Goal: Task Accomplishment & Management: Manage account settings

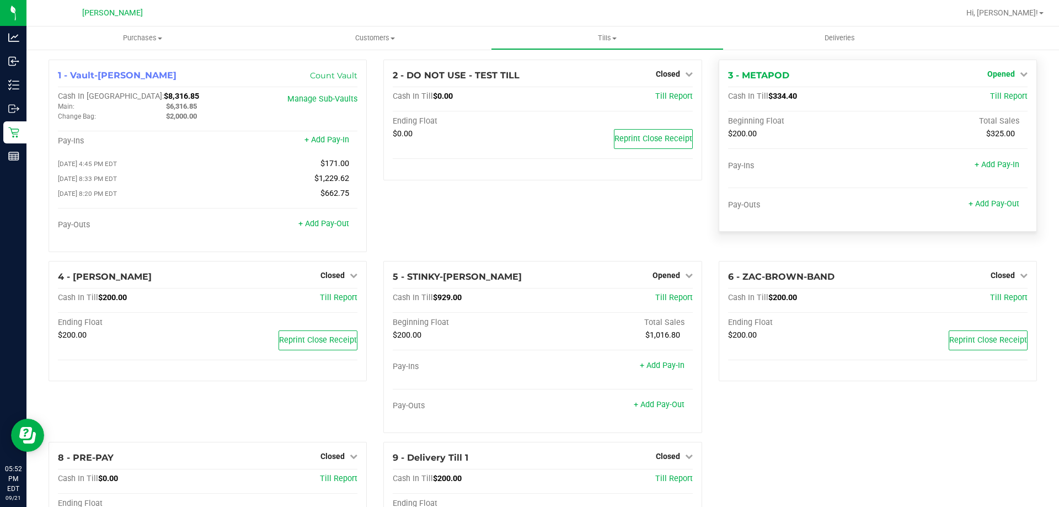
click at [994, 73] on span "Opened" at bounding box center [1001, 73] width 28 height 9
click at [994, 102] on div "Close Till" at bounding box center [1002, 97] width 82 height 14
click at [995, 97] on link "Close Till" at bounding box center [1002, 97] width 30 height 9
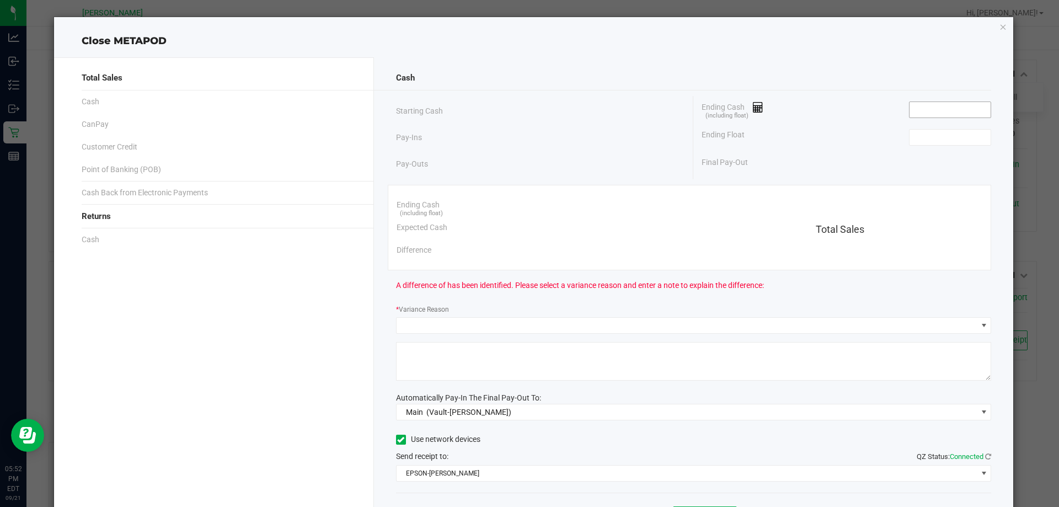
click at [944, 109] on input at bounding box center [949, 109] width 81 height 15
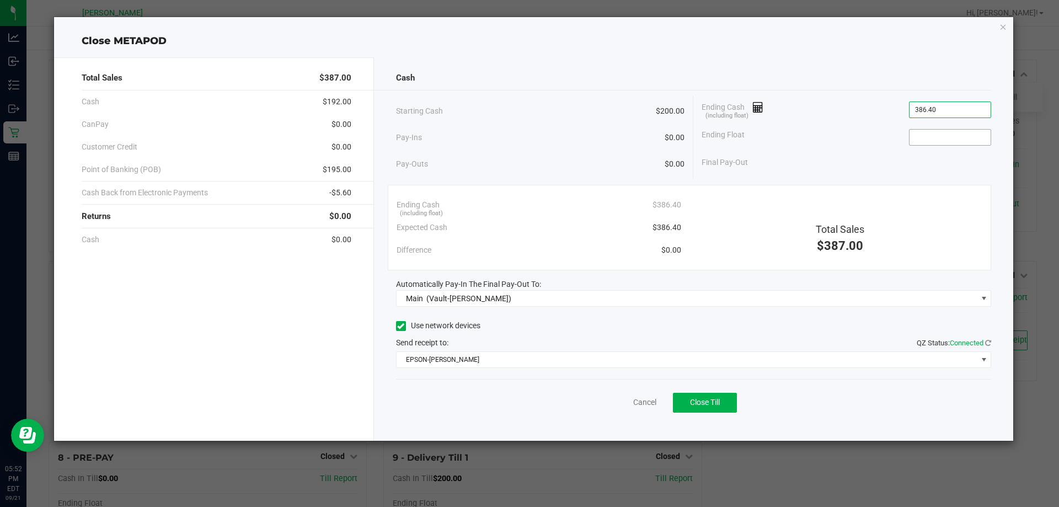
type input "$386.40"
click at [953, 137] on input at bounding box center [949, 137] width 81 height 15
type input "$200.00"
click at [791, 167] on div "Final Pay-Out $186.40" at bounding box center [845, 162] width 289 height 23
click at [728, 410] on button "Close Till" at bounding box center [705, 403] width 64 height 20
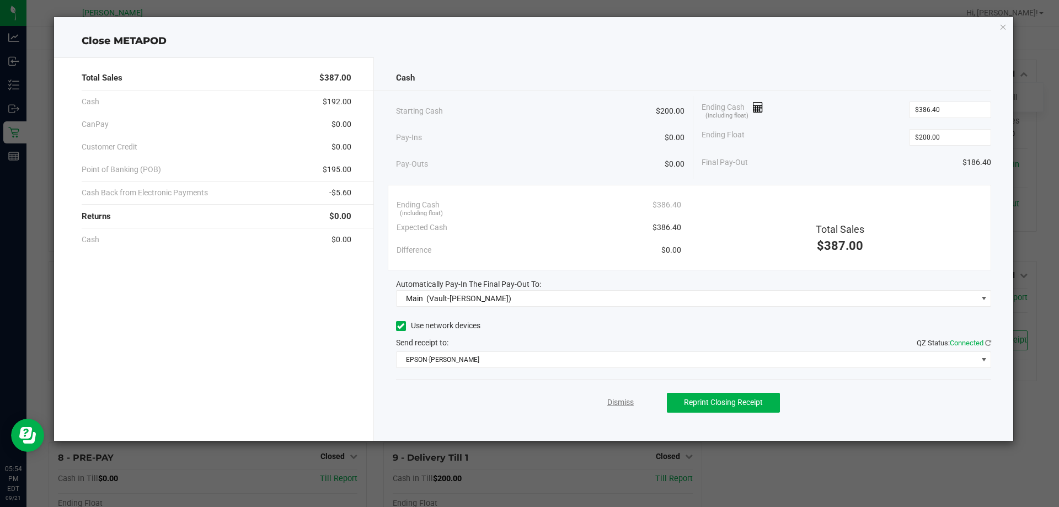
click at [619, 400] on link "Dismiss" at bounding box center [620, 402] width 26 height 12
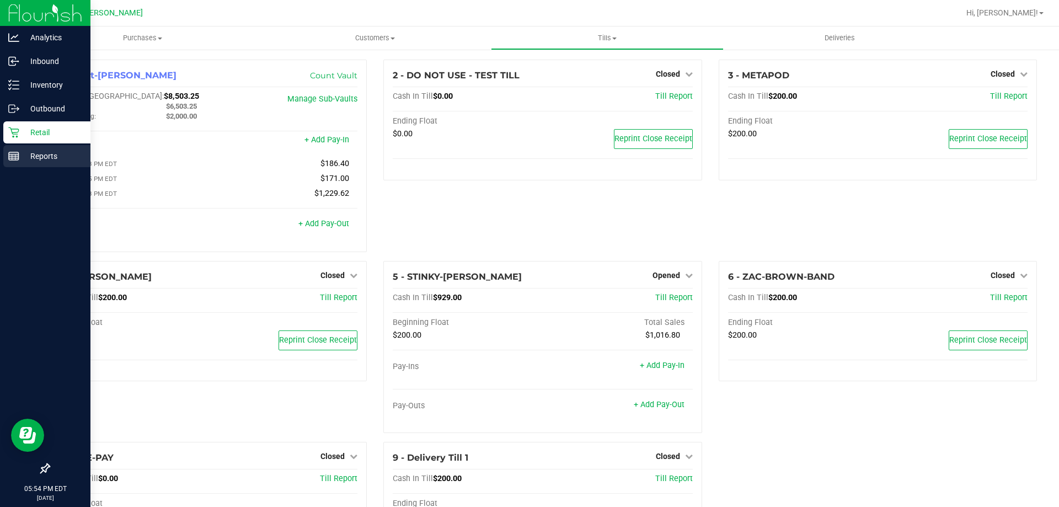
click at [37, 151] on p "Reports" at bounding box center [52, 155] width 66 height 13
click at [35, 153] on p "Reports" at bounding box center [52, 155] width 66 height 13
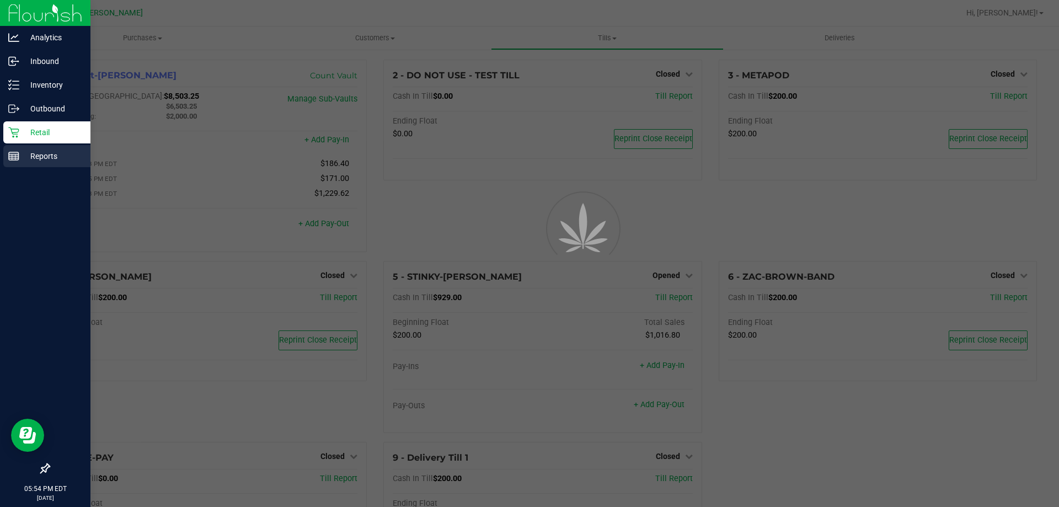
click at [36, 153] on p "Reports" at bounding box center [52, 155] width 66 height 13
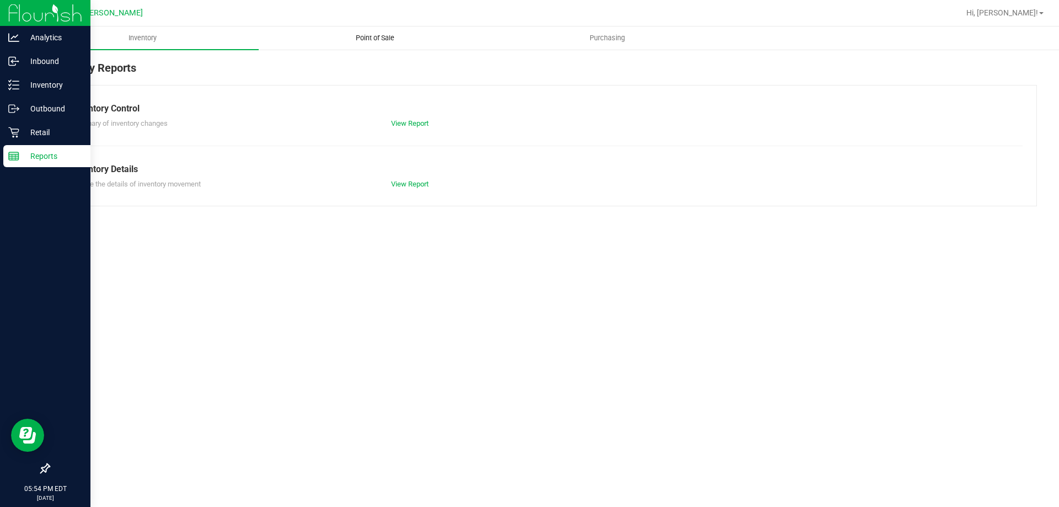
click at [373, 31] on uib-tab-heading "Point of Sale" at bounding box center [374, 38] width 231 height 22
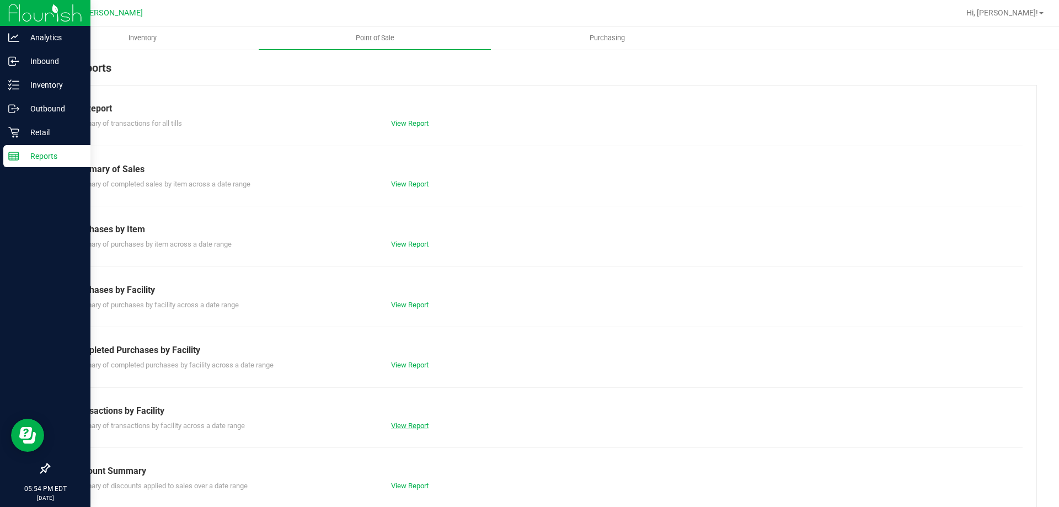
click at [408, 422] on link "View Report" at bounding box center [409, 425] width 37 height 8
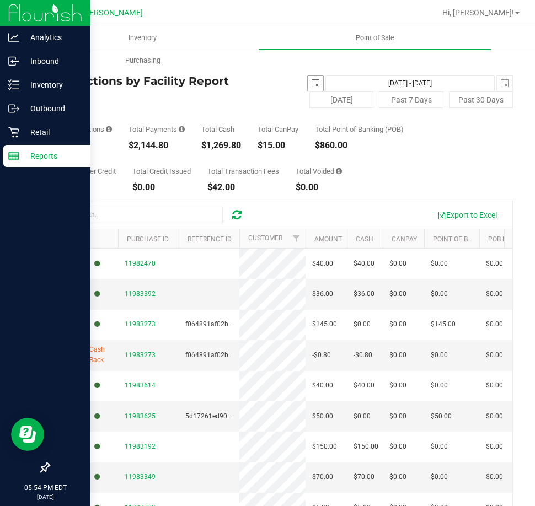
click at [311, 81] on span "select" at bounding box center [315, 83] width 9 height 9
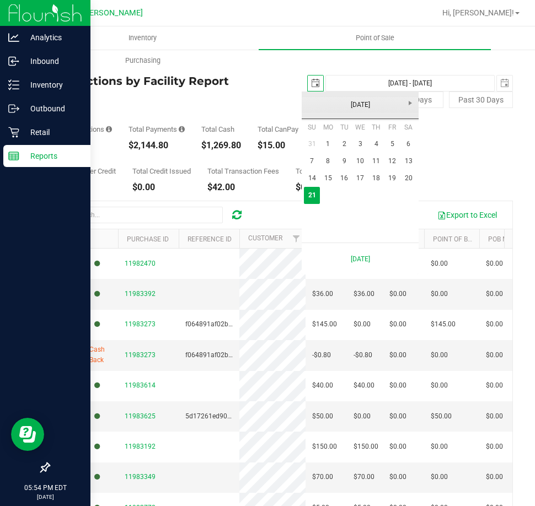
scroll to position [0, 28]
click at [326, 178] on link "15" at bounding box center [328, 178] width 16 height 17
type input "[DATE]"
type input "[DATE] - [DATE]"
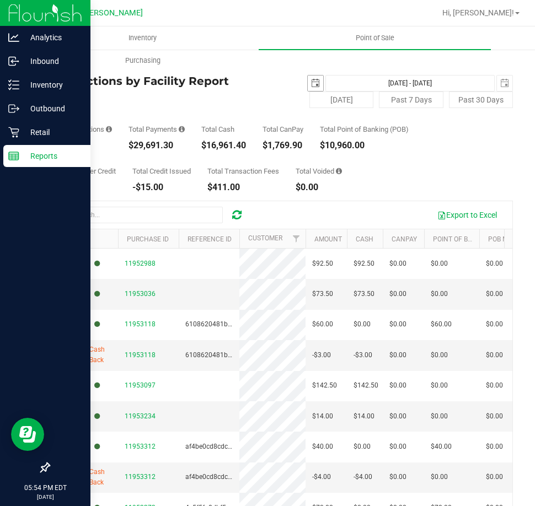
click at [311, 82] on span "select" at bounding box center [315, 83] width 9 height 9
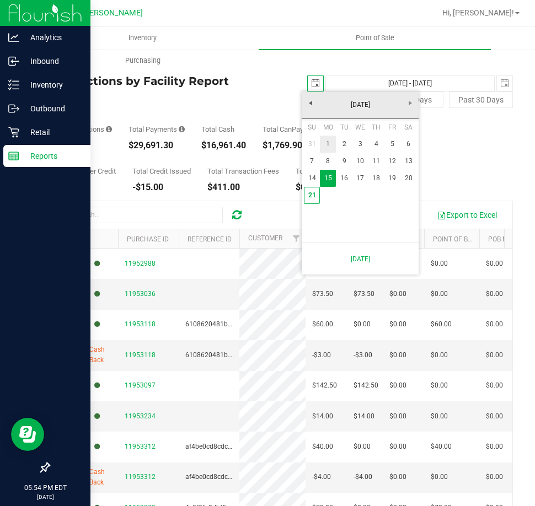
click at [326, 143] on link "1" at bounding box center [328, 144] width 16 height 17
type input "[DATE]"
type input "[DATE] - [DATE]"
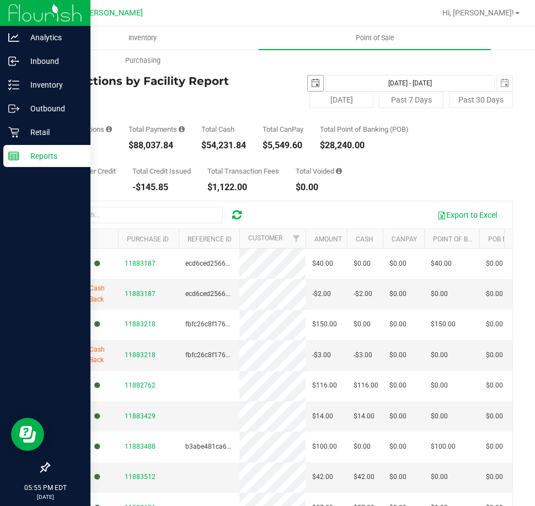
click at [311, 83] on span "select" at bounding box center [315, 83] width 9 height 9
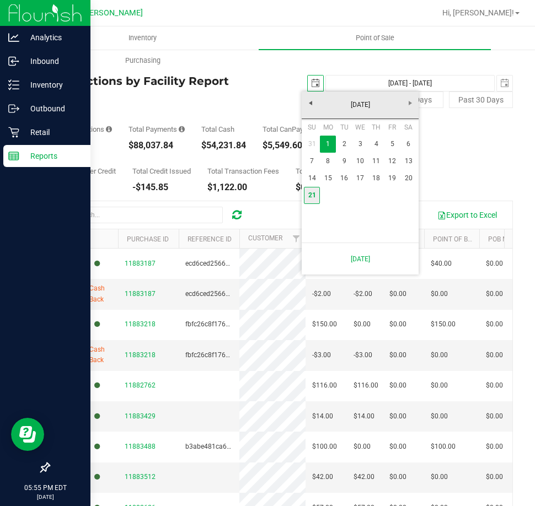
click at [314, 197] on link "21" at bounding box center [312, 195] width 16 height 17
type input "[DATE]"
type input "[DATE] - [DATE]"
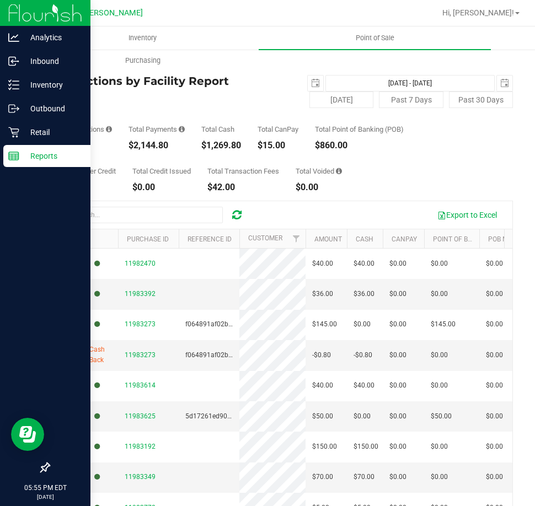
click at [29, 162] on p "Reports" at bounding box center [52, 155] width 66 height 13
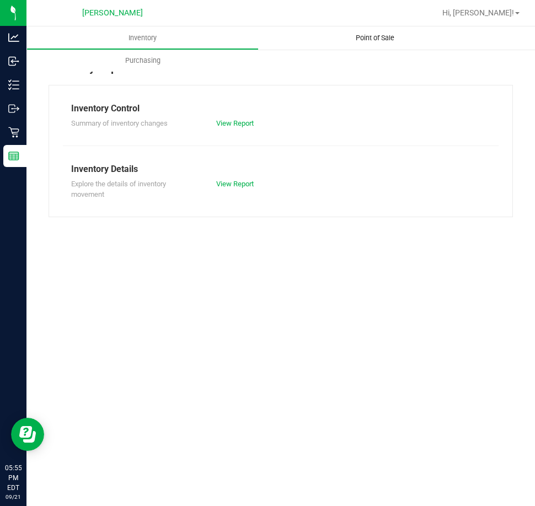
click at [379, 41] on span "Point of Sale" at bounding box center [375, 38] width 68 height 10
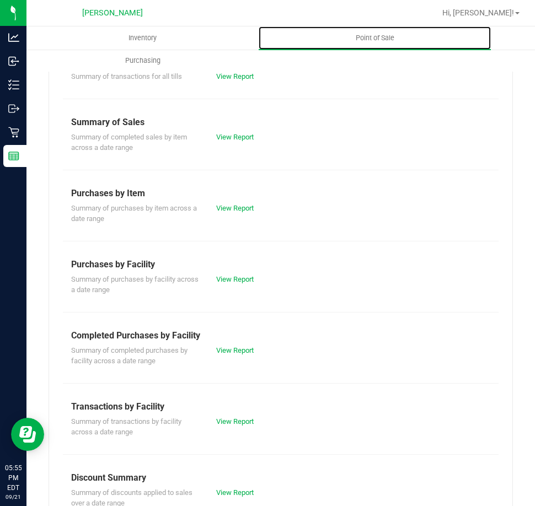
scroll to position [110, 0]
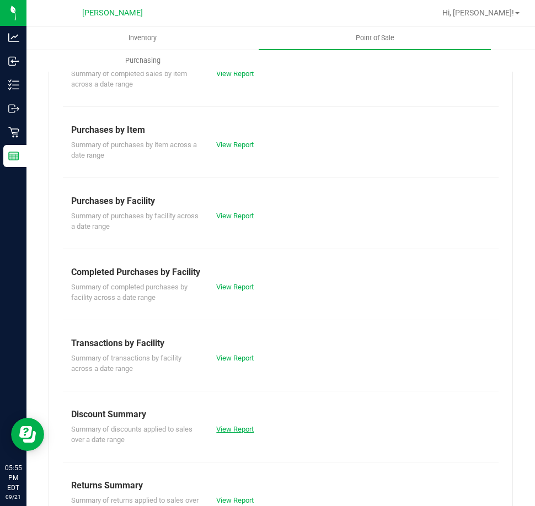
click at [239, 432] on link "View Report" at bounding box center [234, 429] width 37 height 8
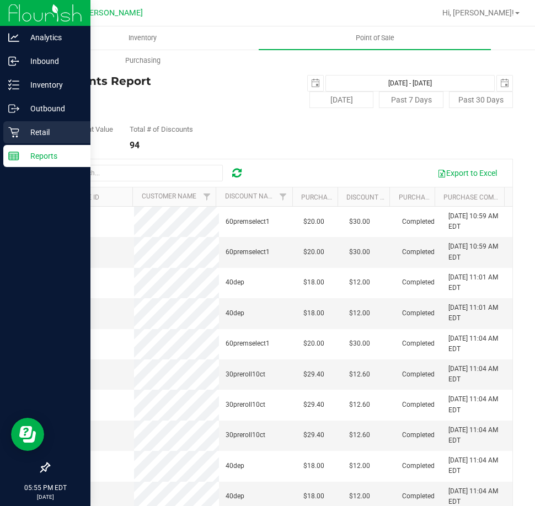
click at [49, 130] on p "Retail" at bounding box center [52, 132] width 66 height 13
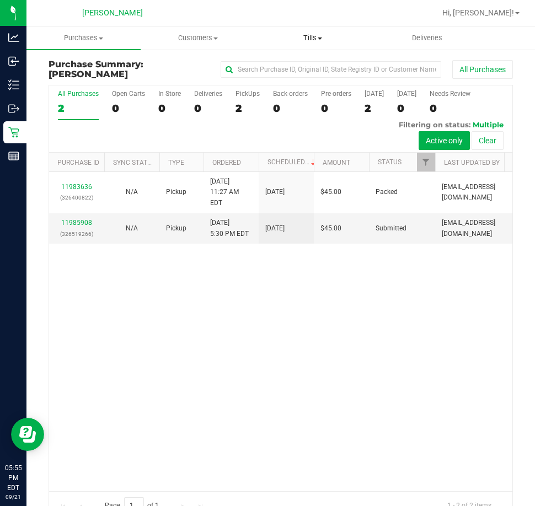
click at [307, 39] on span "Tills" at bounding box center [312, 38] width 113 height 10
click at [309, 79] on span "Reconcile e-payments" at bounding box center [310, 79] width 110 height 9
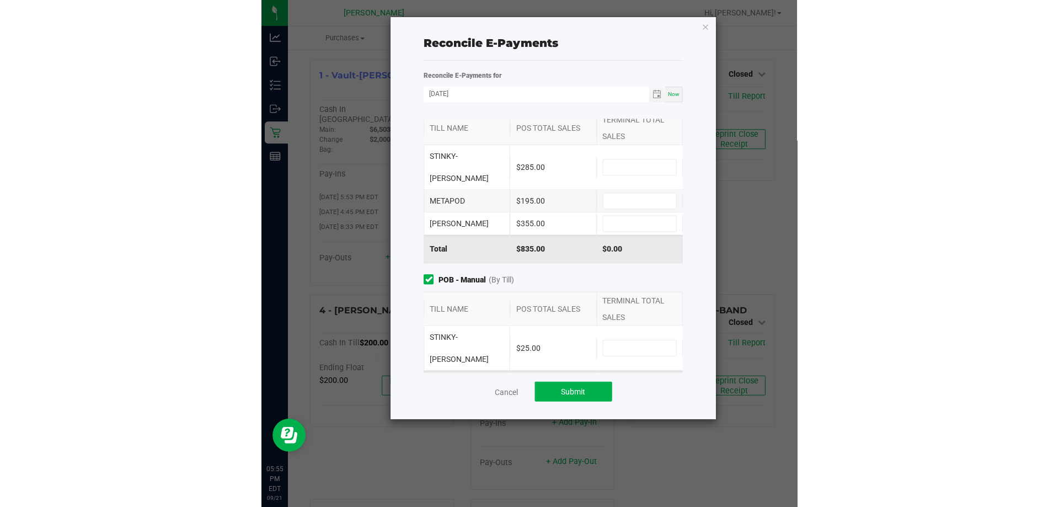
scroll to position [80, 0]
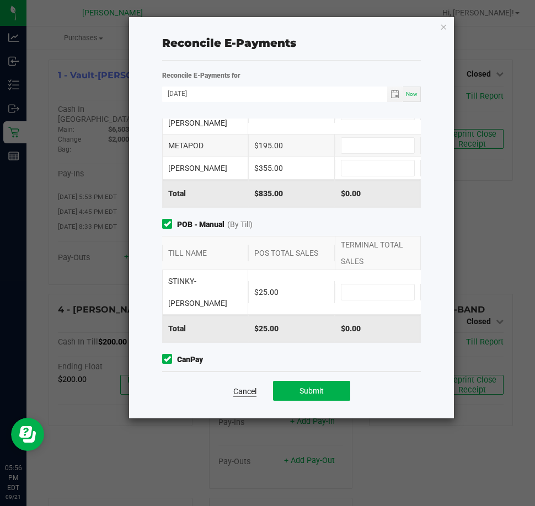
click at [236, 393] on link "Cancel" at bounding box center [244, 391] width 23 height 11
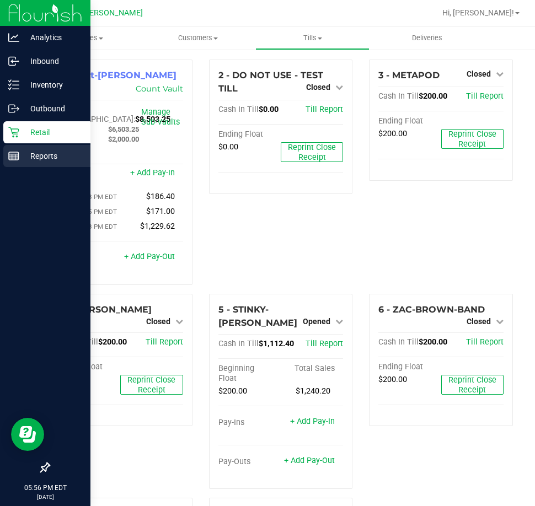
click at [53, 164] on div "Reports" at bounding box center [46, 156] width 87 height 22
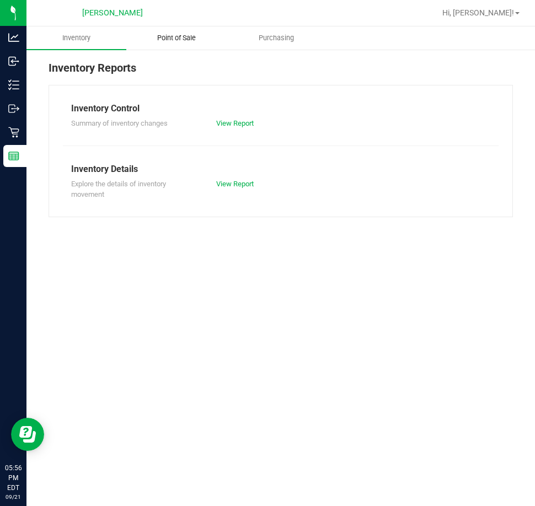
click at [190, 41] on span "Point of Sale" at bounding box center [176, 38] width 68 height 10
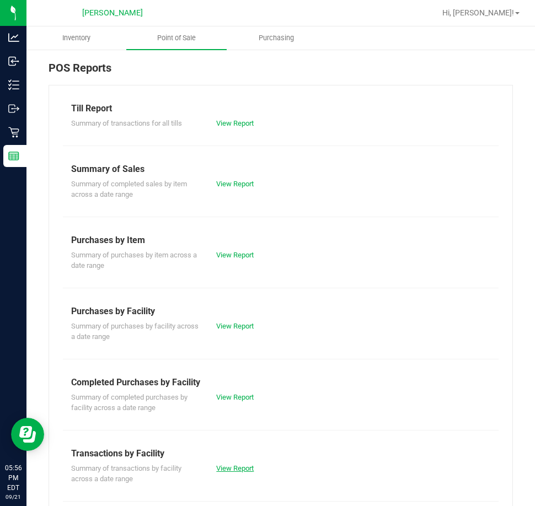
drag, startPoint x: 232, startPoint y: 465, endPoint x: 239, endPoint y: 459, distance: 9.4
click at [233, 465] on link "View Report" at bounding box center [234, 468] width 37 height 8
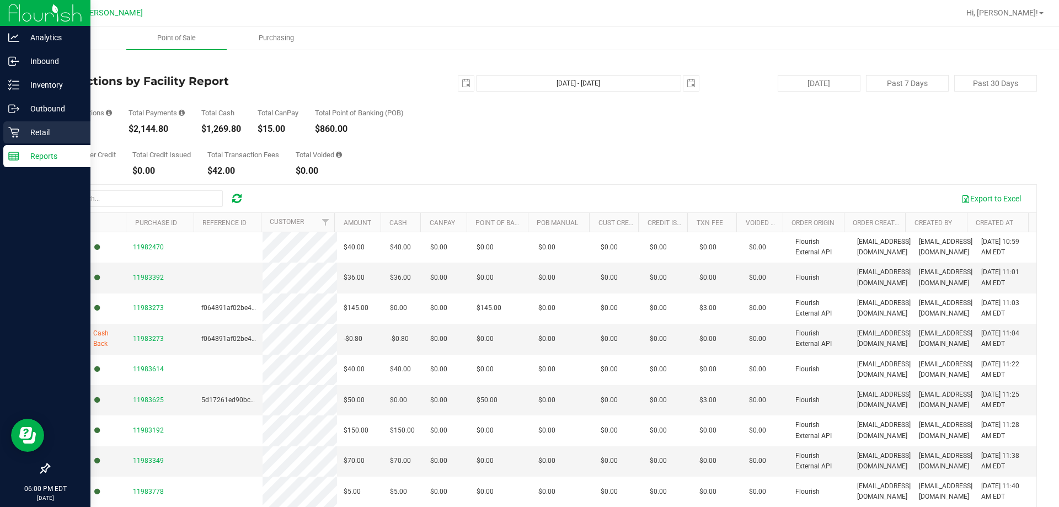
click at [33, 135] on p "Retail" at bounding box center [52, 132] width 66 height 13
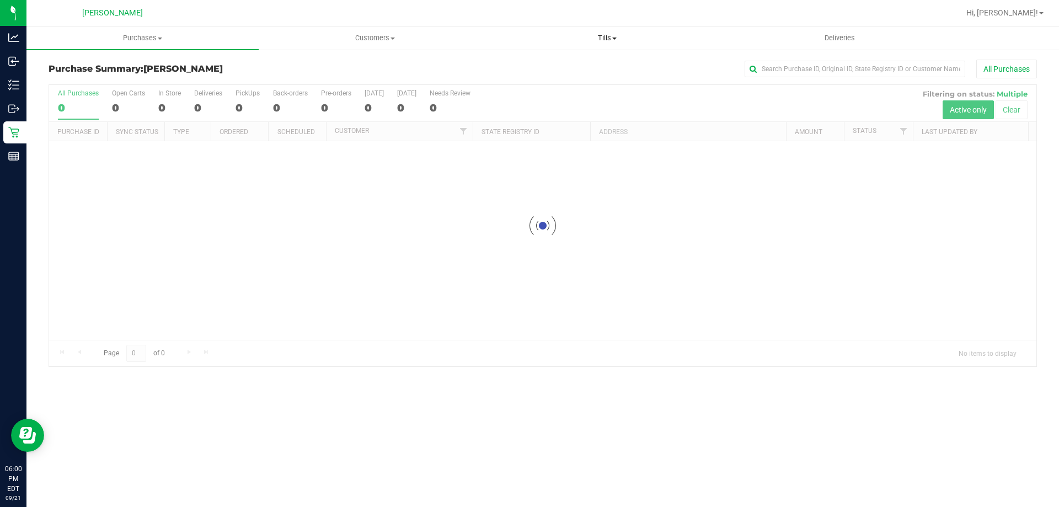
click at [599, 39] on span "Tills" at bounding box center [606, 38] width 231 height 10
click at [591, 83] on span "Reconcile e-payments" at bounding box center [546, 79] width 110 height 9
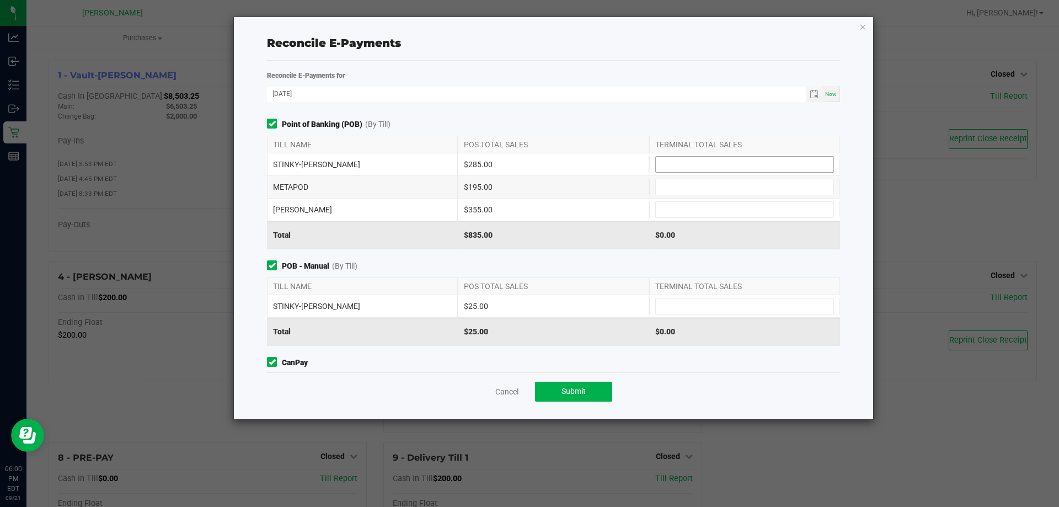
click at [712, 168] on input at bounding box center [745, 164] width 178 height 15
type input "$285.00"
drag, startPoint x: 676, startPoint y: 176, endPoint x: 685, endPoint y: 172, distance: 9.9
click at [683, 173] on div "STINKY-[PERSON_NAME] $285.00 $285.00 METAPOD $195.00 [PERSON_NAME] $355.00" at bounding box center [553, 187] width 573 height 68
click at [716, 185] on input at bounding box center [745, 186] width 178 height 15
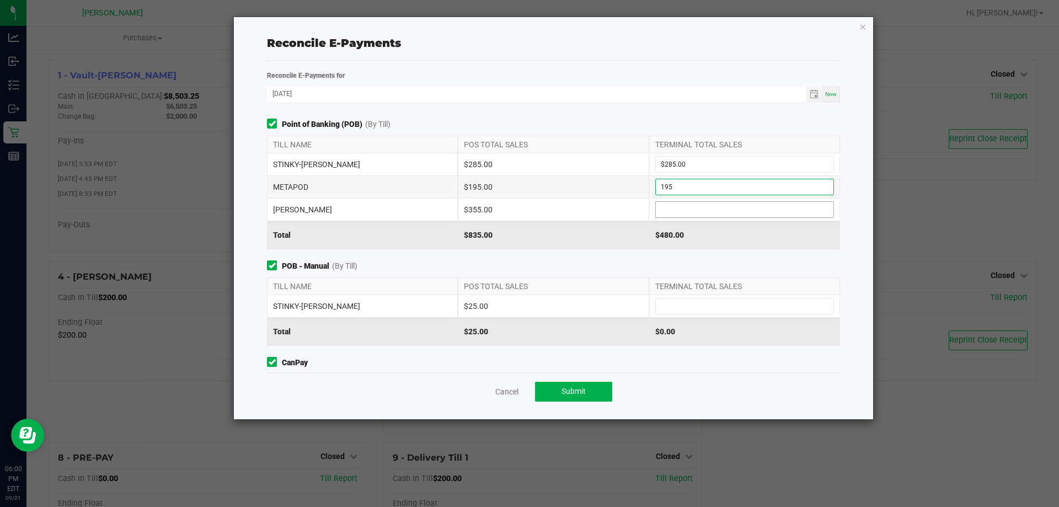
type input "$195.00"
drag, startPoint x: 712, startPoint y: 208, endPoint x: 708, endPoint y: 196, distance: 12.7
click at [712, 206] on input at bounding box center [745, 209] width 178 height 15
type input "$355.00"
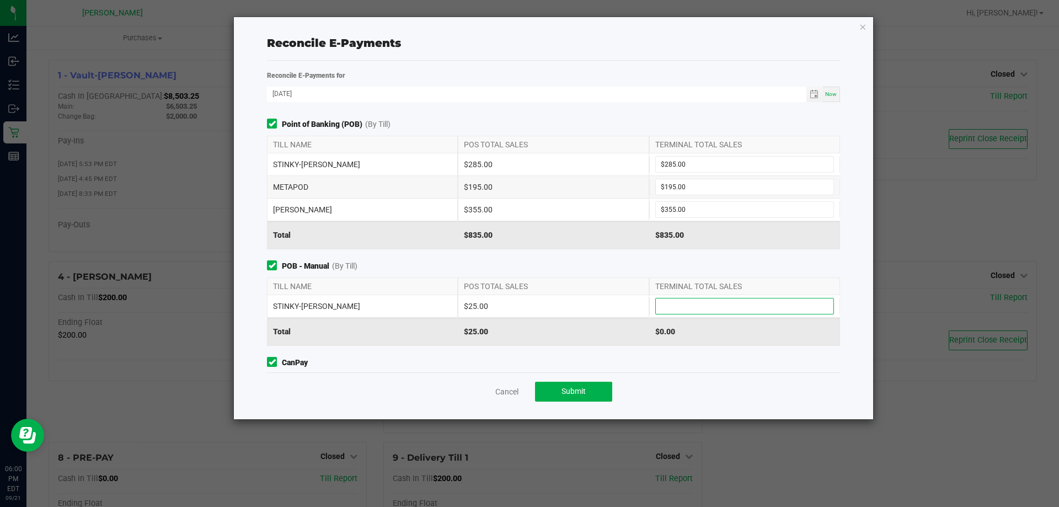
click at [739, 298] on input at bounding box center [745, 305] width 178 height 15
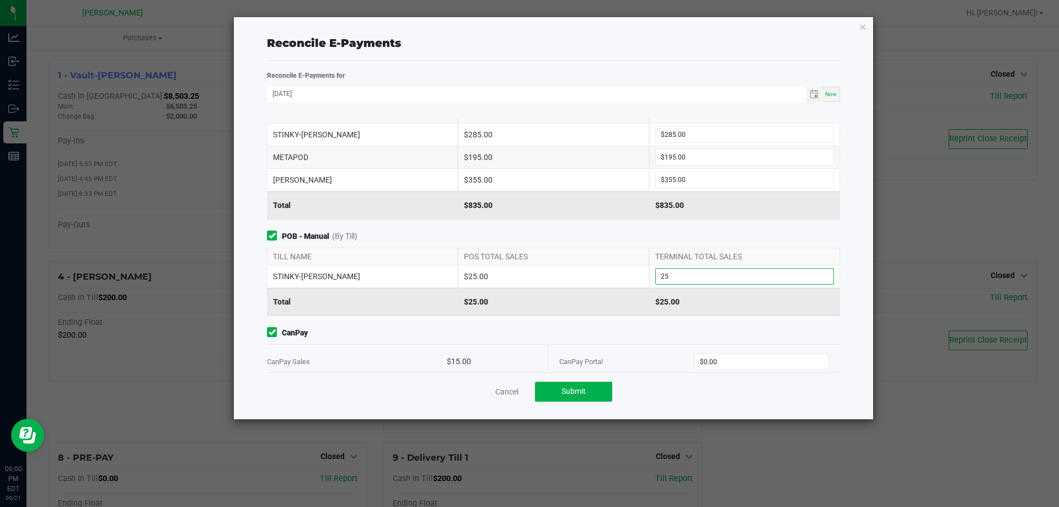
scroll to position [46, 0]
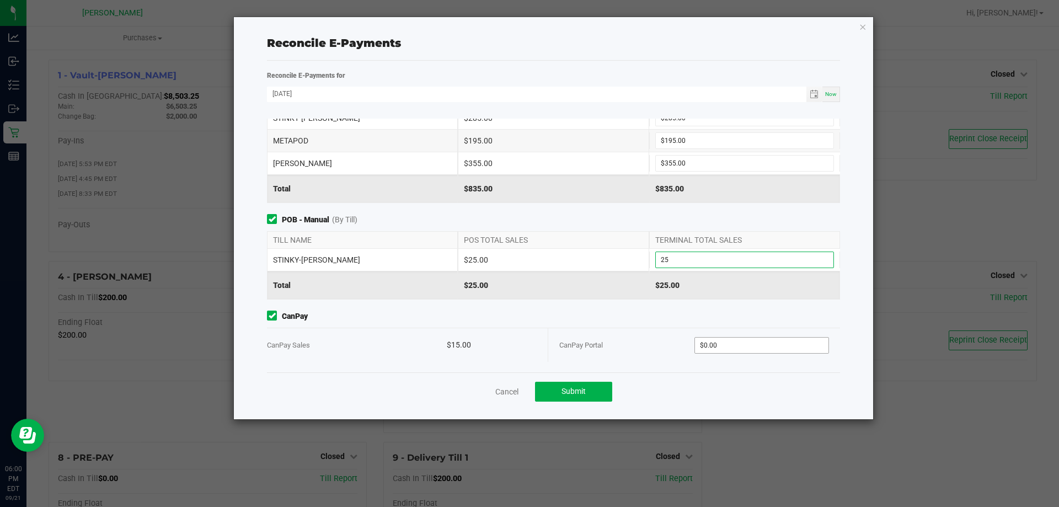
type input "$25.00"
click at [712, 346] on input "0" at bounding box center [762, 344] width 134 height 15
type input "$15.00"
click at [593, 389] on button "Submit" at bounding box center [573, 392] width 77 height 20
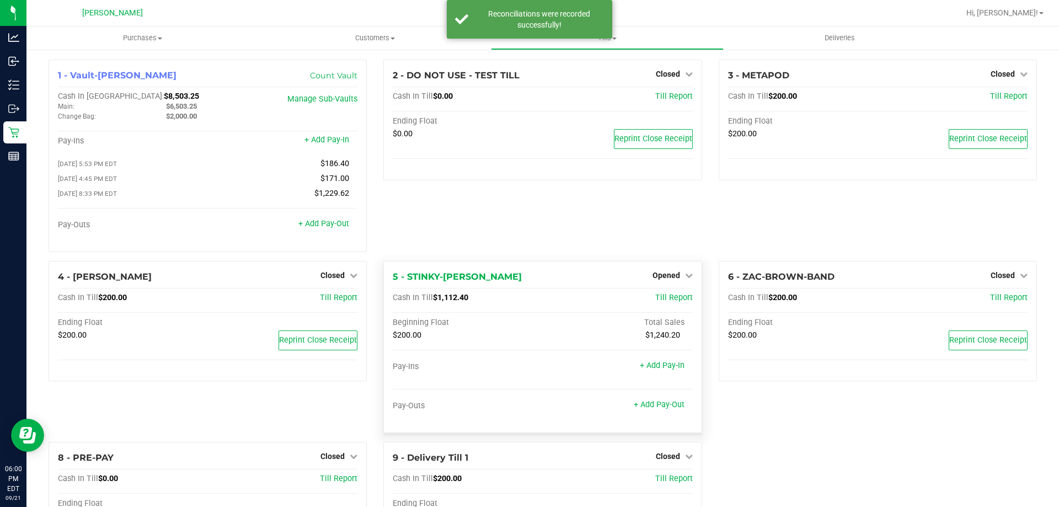
click at [673, 273] on div "Opened" at bounding box center [672, 275] width 40 height 13
click at [668, 298] on span "Till Report" at bounding box center [673, 297] width 37 height 9
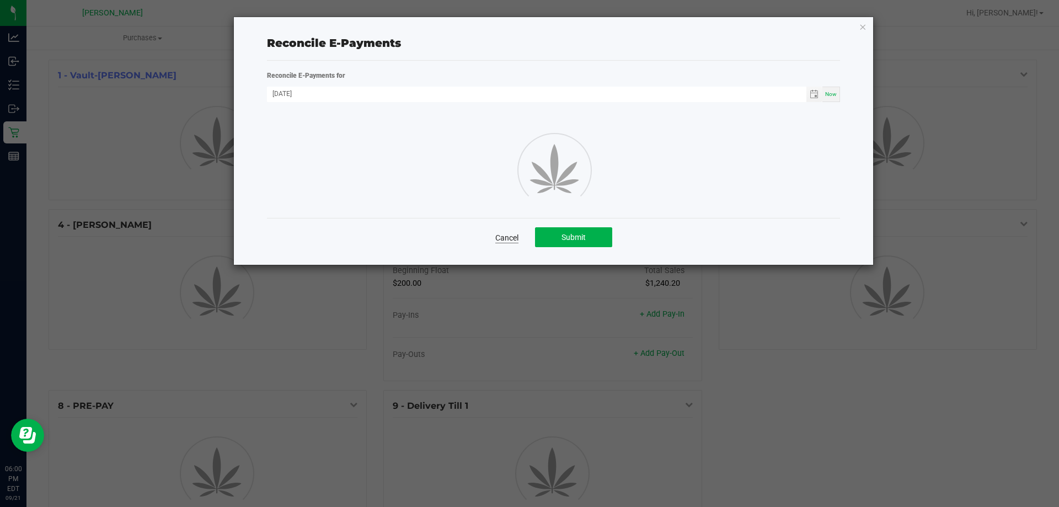
click at [508, 233] on link "Cancel" at bounding box center [506, 237] width 23 height 11
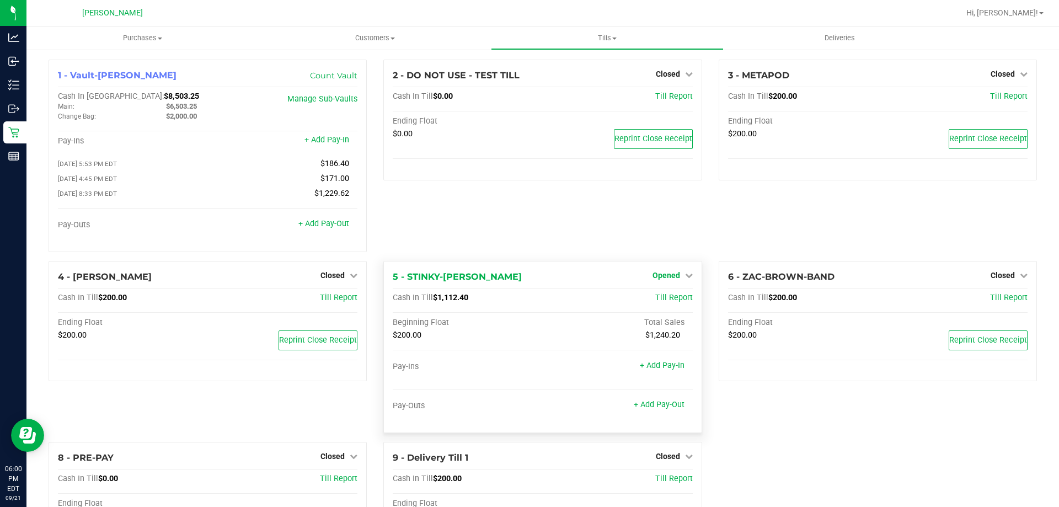
click at [662, 276] on span "Opened" at bounding box center [666, 275] width 28 height 9
click at [670, 302] on link "Close Till" at bounding box center [667, 297] width 30 height 9
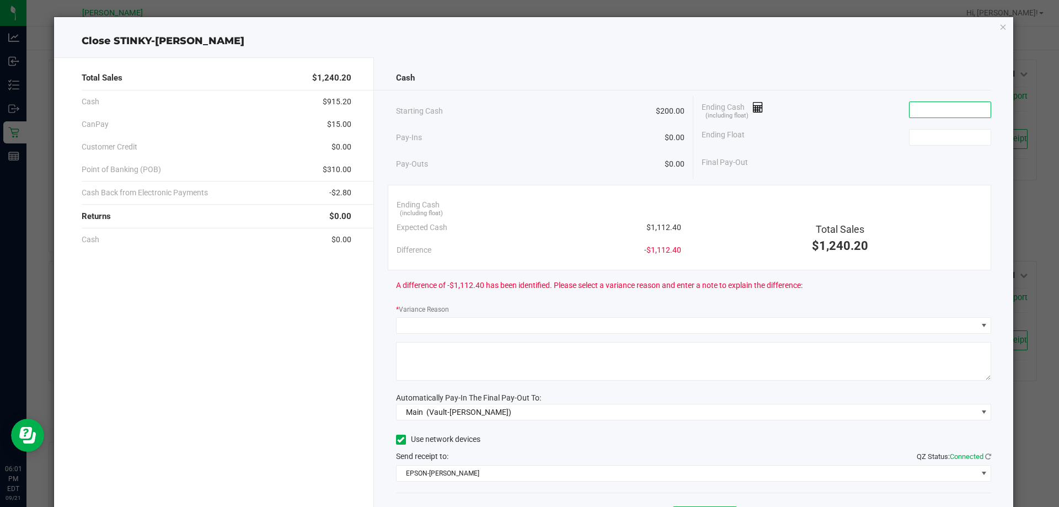
click at [940, 105] on input at bounding box center [949, 109] width 81 height 15
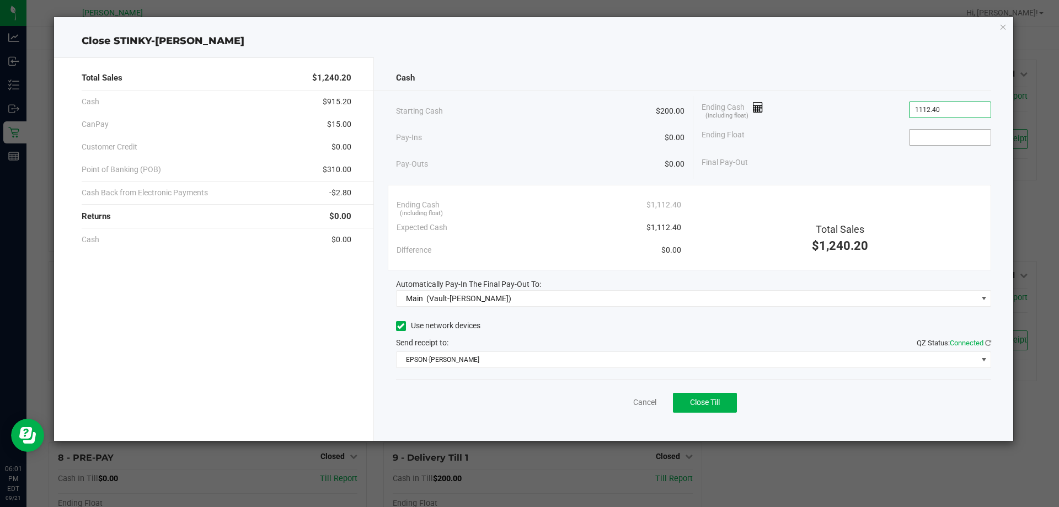
type input "$1,112.40"
click at [938, 134] on input at bounding box center [949, 137] width 81 height 15
type input "$200.00"
click at [863, 157] on div "Final Pay-Out $912.40" at bounding box center [845, 162] width 289 height 23
click at [700, 403] on span "Close Till" at bounding box center [705, 402] width 30 height 9
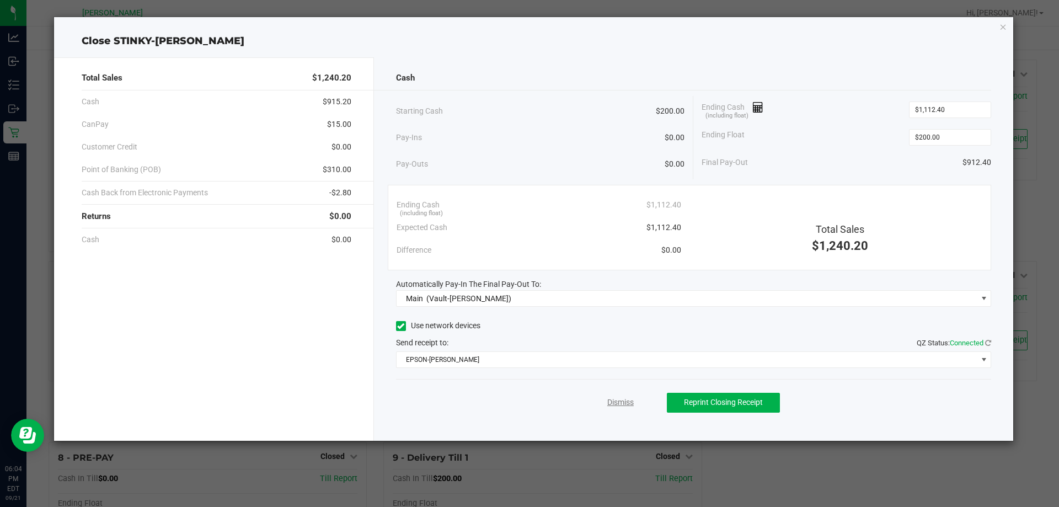
click at [616, 400] on link "Dismiss" at bounding box center [620, 402] width 26 height 12
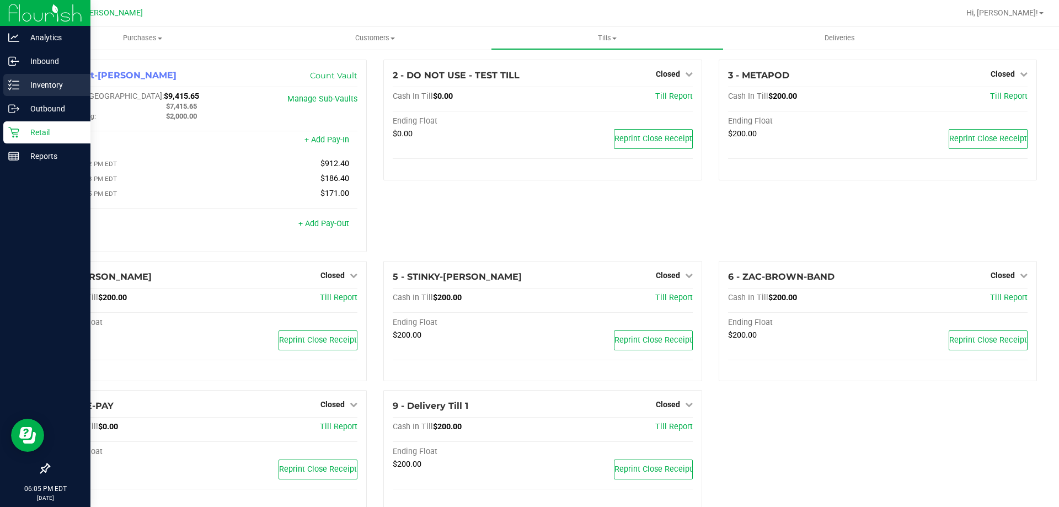
click at [37, 83] on p "Inventory" at bounding box center [52, 84] width 66 height 13
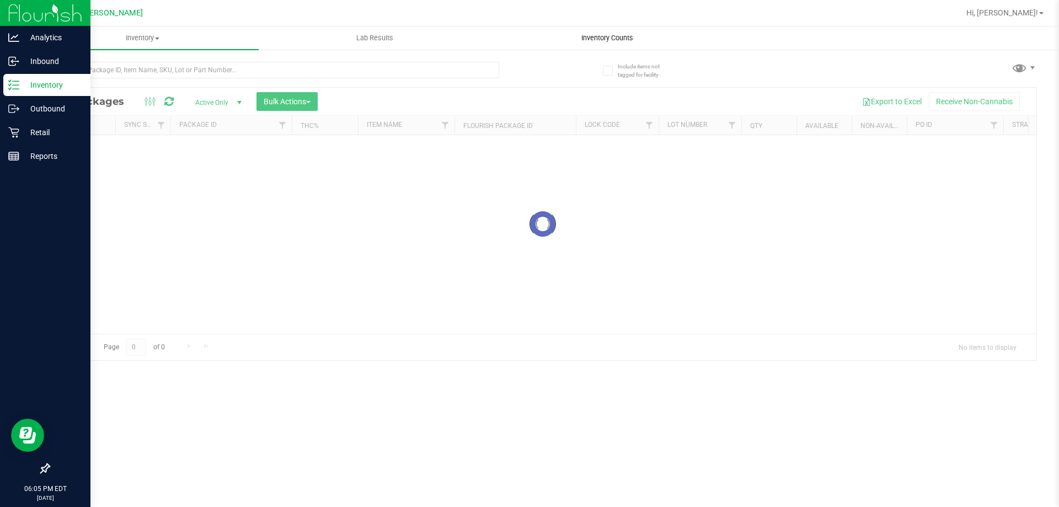
click at [590, 38] on span "Inventory Counts" at bounding box center [607, 38] width 82 height 10
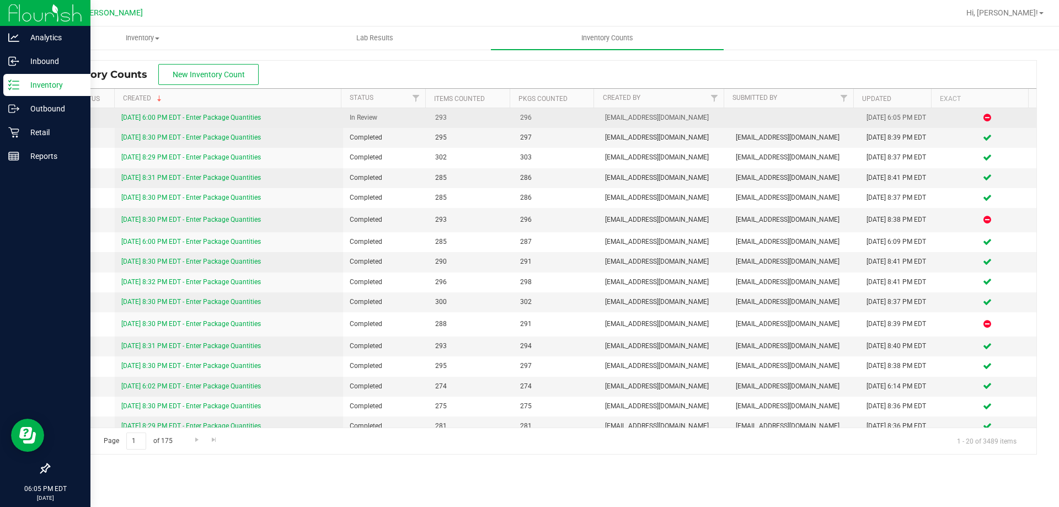
click at [208, 115] on link "[DATE] 6:00 PM EDT - Enter Package Quantities" at bounding box center [191, 118] width 140 height 8
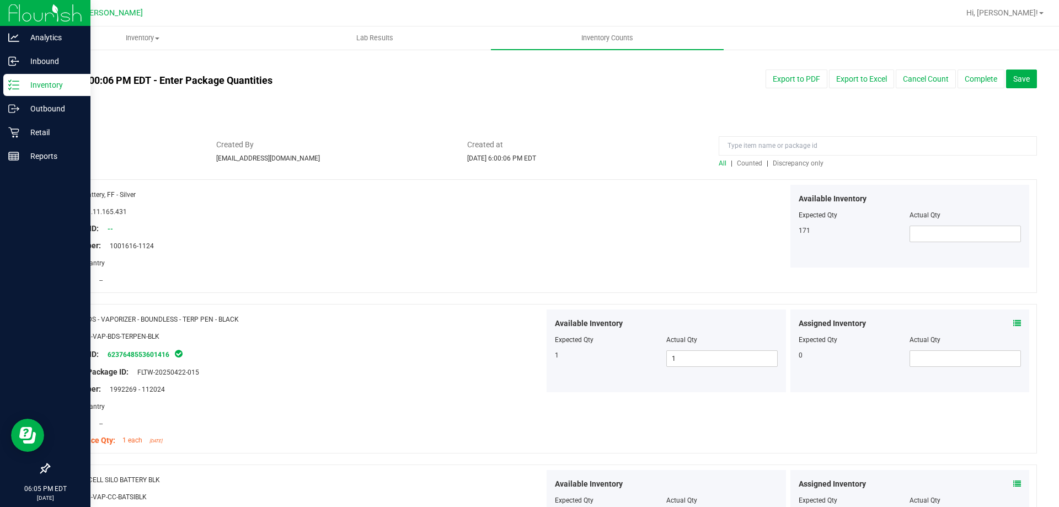
click at [790, 163] on span "Discrepancy only" at bounding box center [798, 163] width 51 height 8
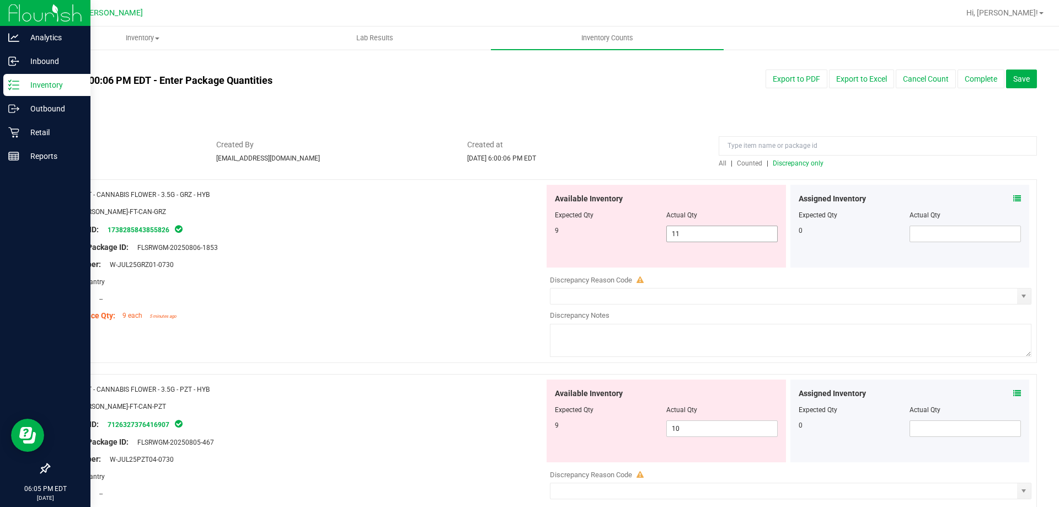
click at [721, 233] on span "11 11" at bounding box center [721, 234] width 111 height 17
type input "1"
type input "9"
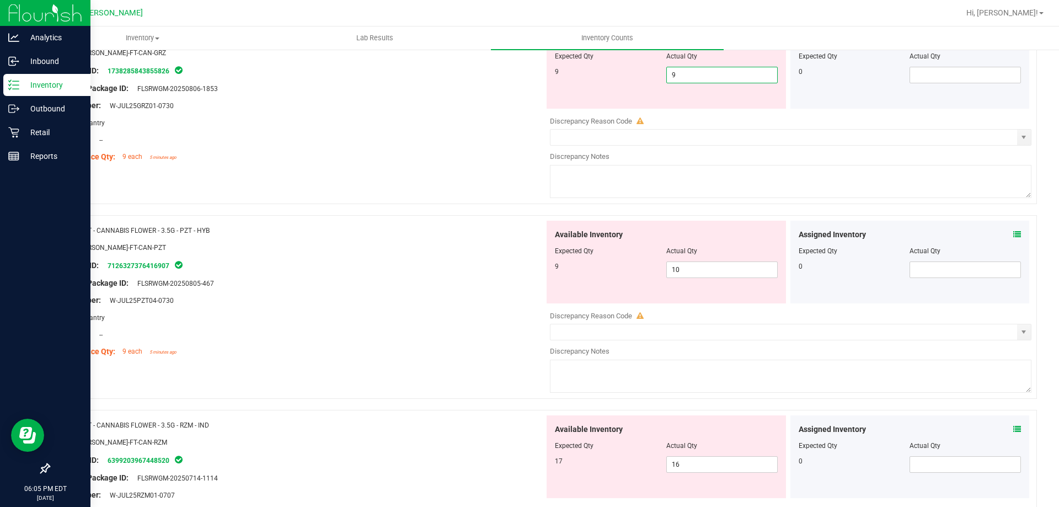
scroll to position [165, 0]
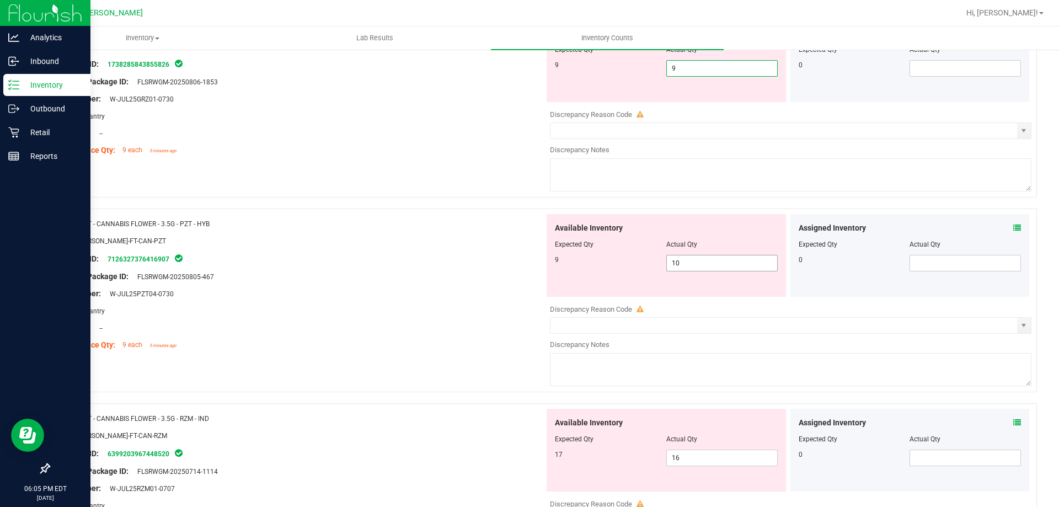
type input "9"
click at [682, 264] on div "Available Inventory Expected Qty Actual Qty 9 10 10" at bounding box center [787, 301] width 487 height 175
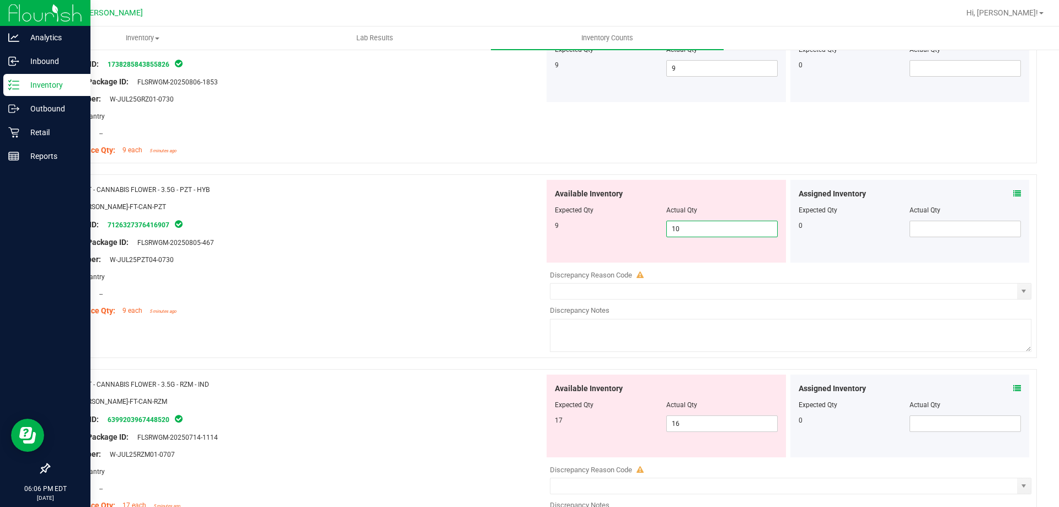
type input "1"
type input "9"
click at [465, 334] on div "Name: FT - CANNABIS FLOWER - 3.5G - PZT - HYB SKU: [PERSON_NAME]-FT-CAN-PZT Pac…" at bounding box center [543, 271] width 988 height 195
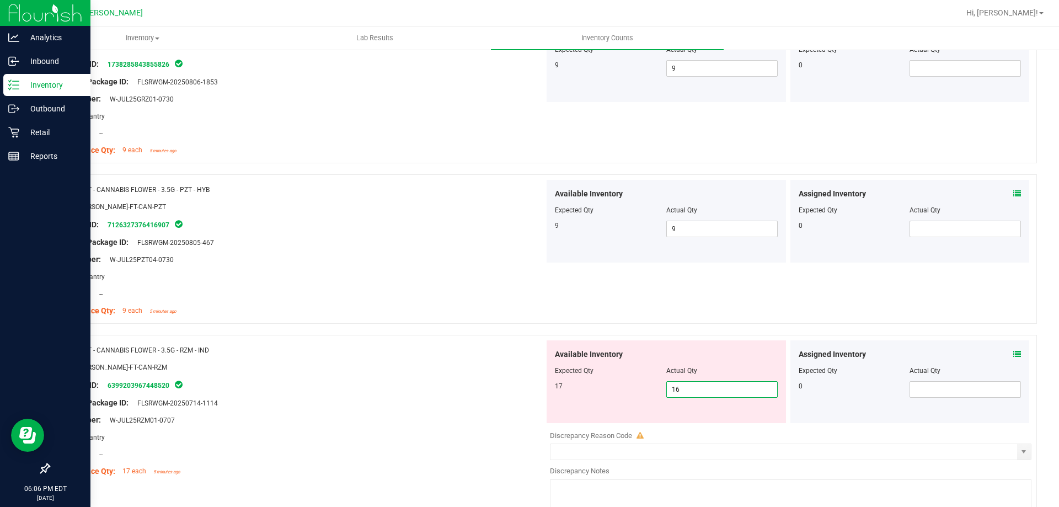
click at [695, 391] on span "16 16" at bounding box center [721, 389] width 111 height 17
type input "1"
type input "17"
click at [418, 366] on div "SKU: [PERSON_NAME]-FT-CAN-RZM" at bounding box center [300, 367] width 487 height 12
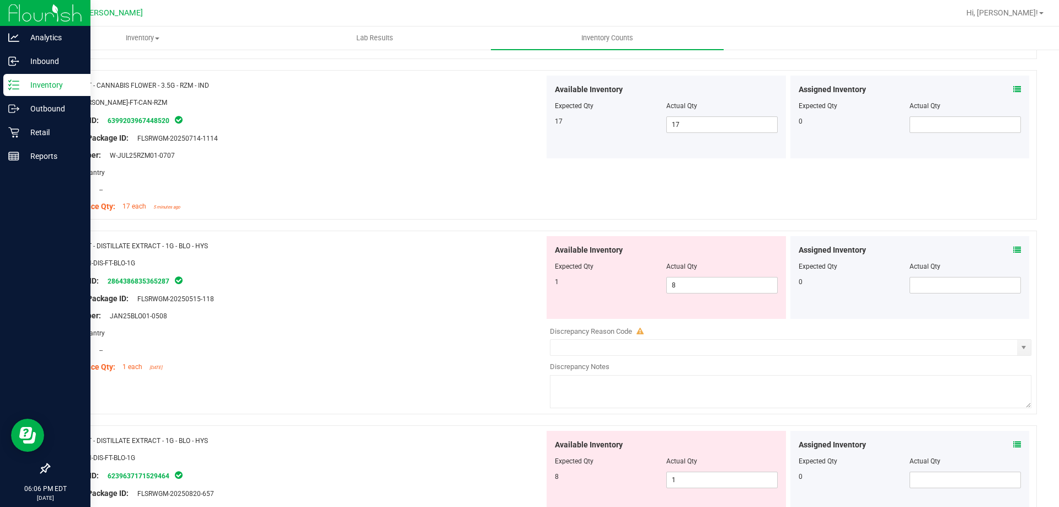
scroll to position [496, 0]
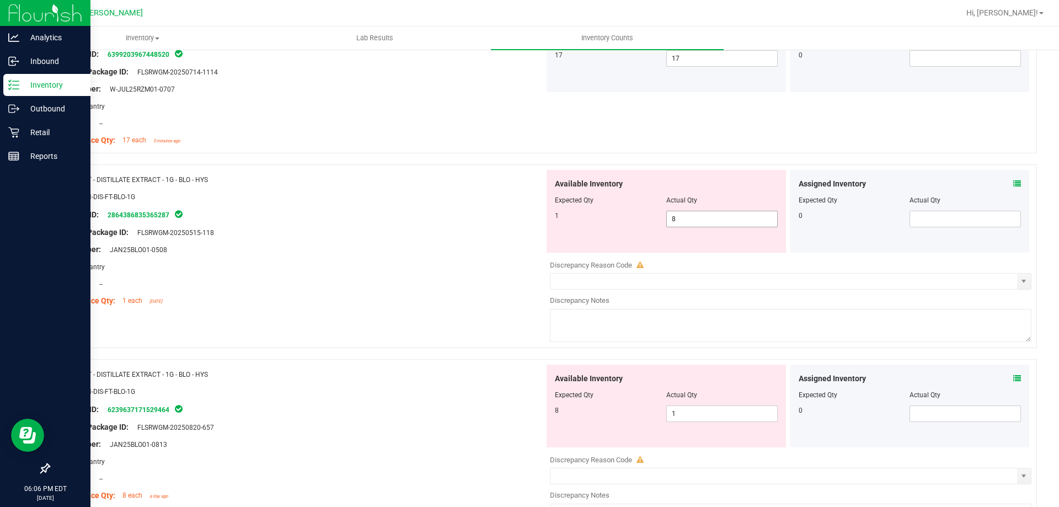
click at [729, 211] on span "8 8" at bounding box center [721, 219] width 111 height 17
type input "1"
click at [693, 410] on div "Available Inventory Expected Qty Actual Qty 8 1 1" at bounding box center [665, 405] width 239 height 83
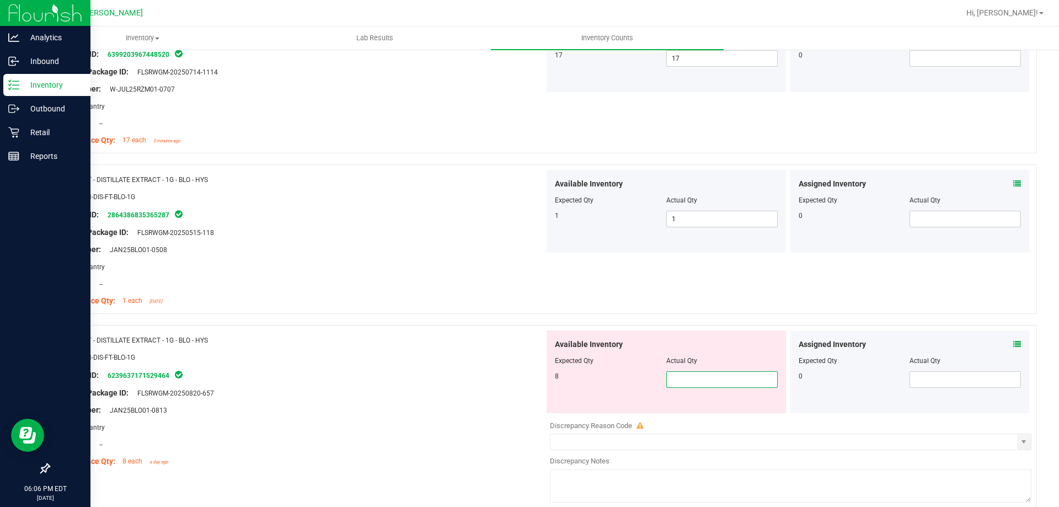
type input "8"
click at [441, 368] on div "Package ID: 6239637171529464" at bounding box center [300, 374] width 487 height 13
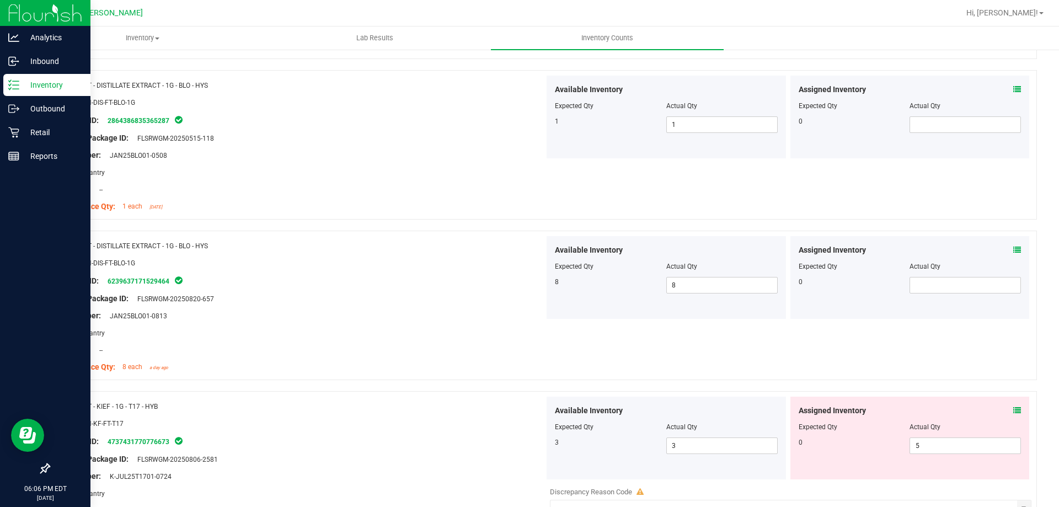
scroll to position [707, 0]
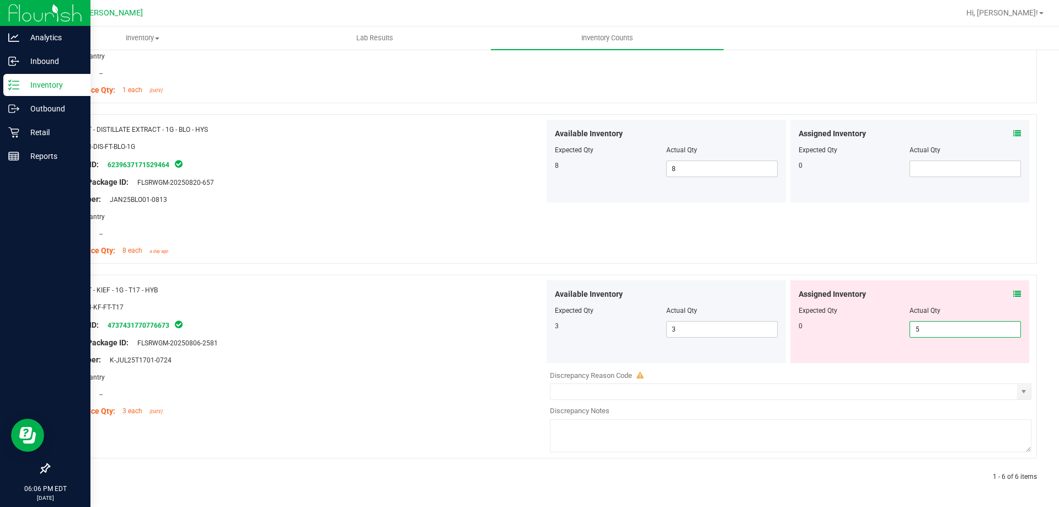
click at [921, 324] on span "5 5" at bounding box center [964, 329] width 111 height 17
type input "0"
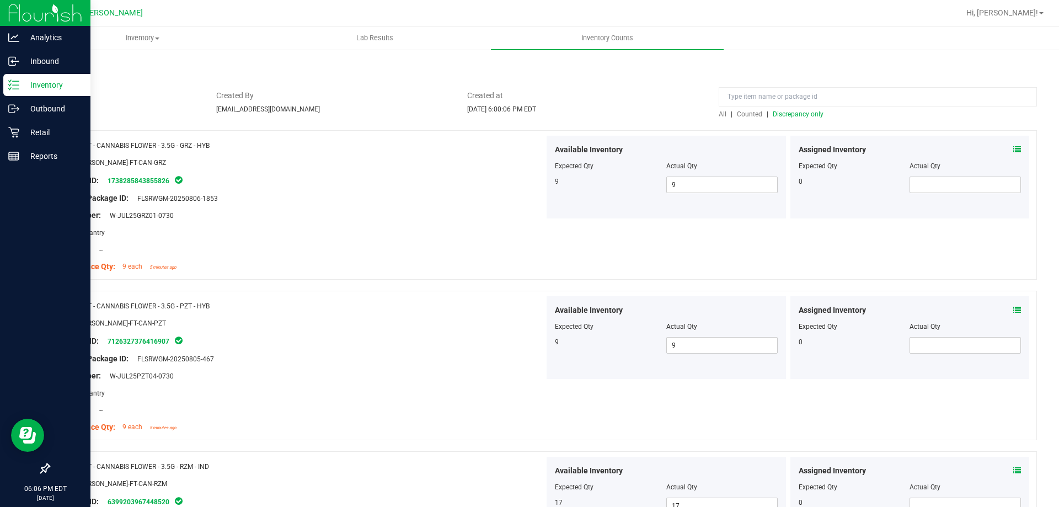
scroll to position [0, 0]
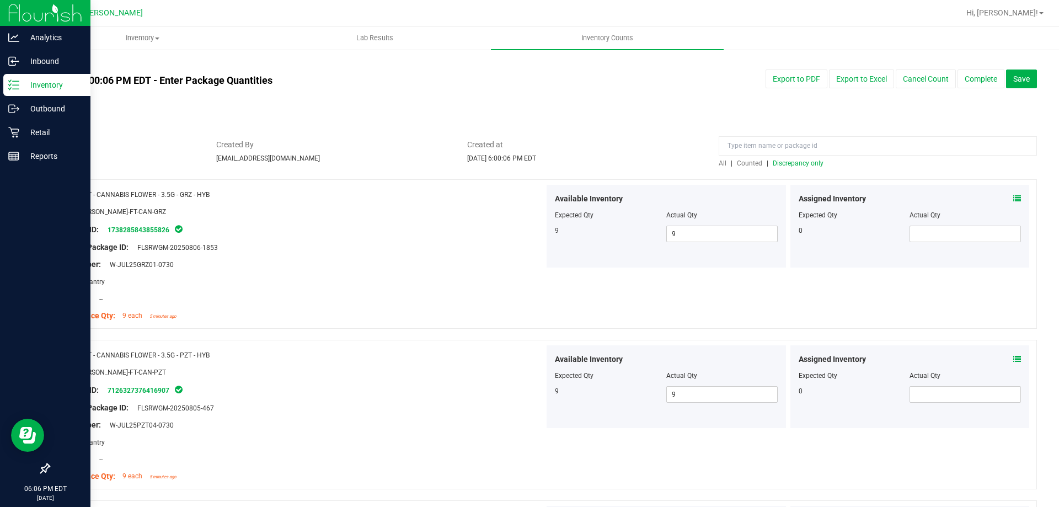
click at [791, 165] on span "Discrepancy only" at bounding box center [798, 163] width 51 height 8
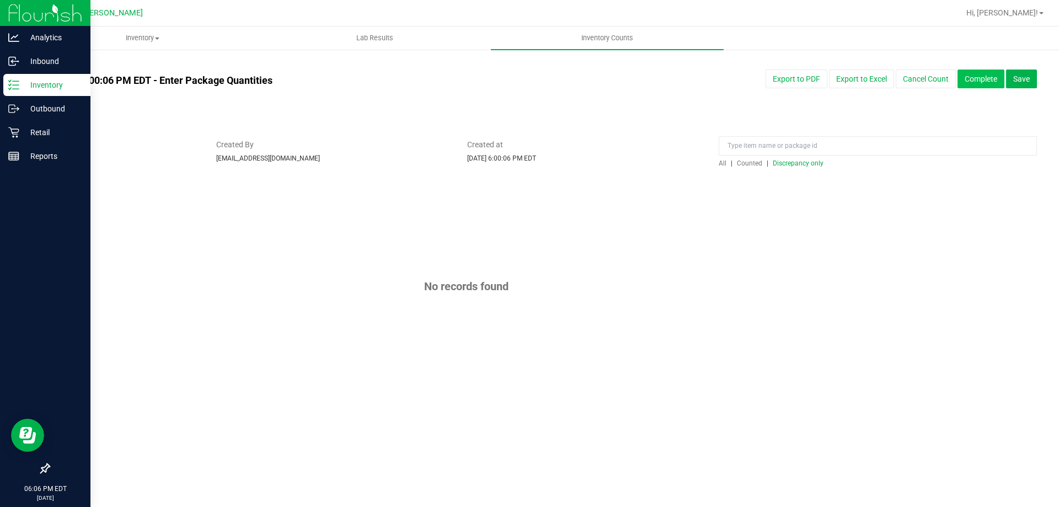
click at [963, 77] on button "Complete" at bounding box center [980, 78] width 47 height 19
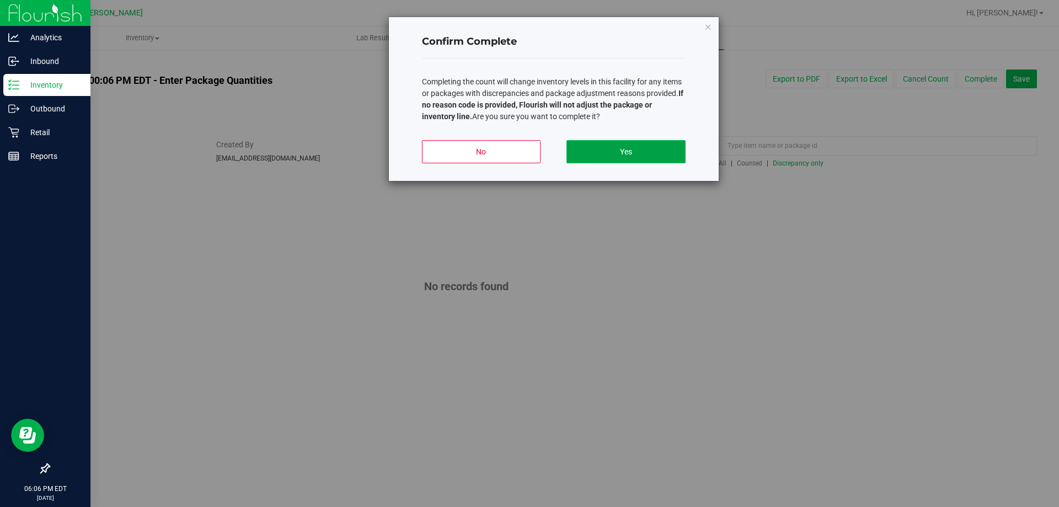
click at [659, 153] on button "Yes" at bounding box center [625, 151] width 119 height 23
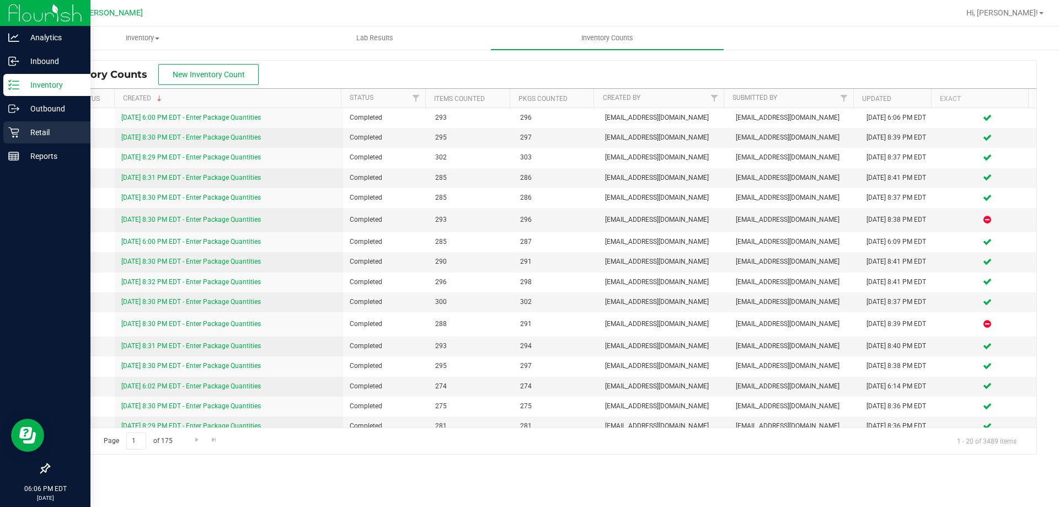
click at [29, 128] on p "Retail" at bounding box center [52, 132] width 66 height 13
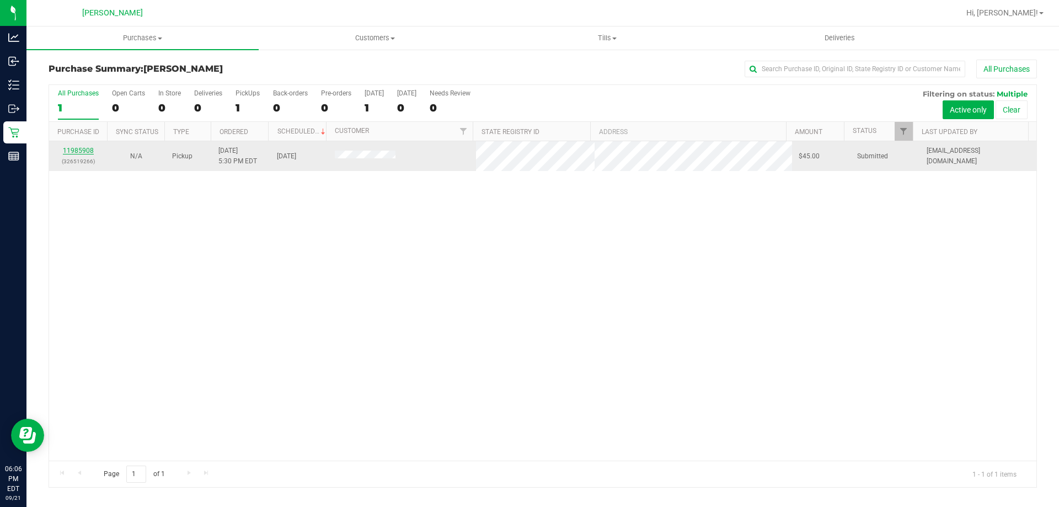
click at [85, 147] on link "11985908" at bounding box center [78, 151] width 31 height 8
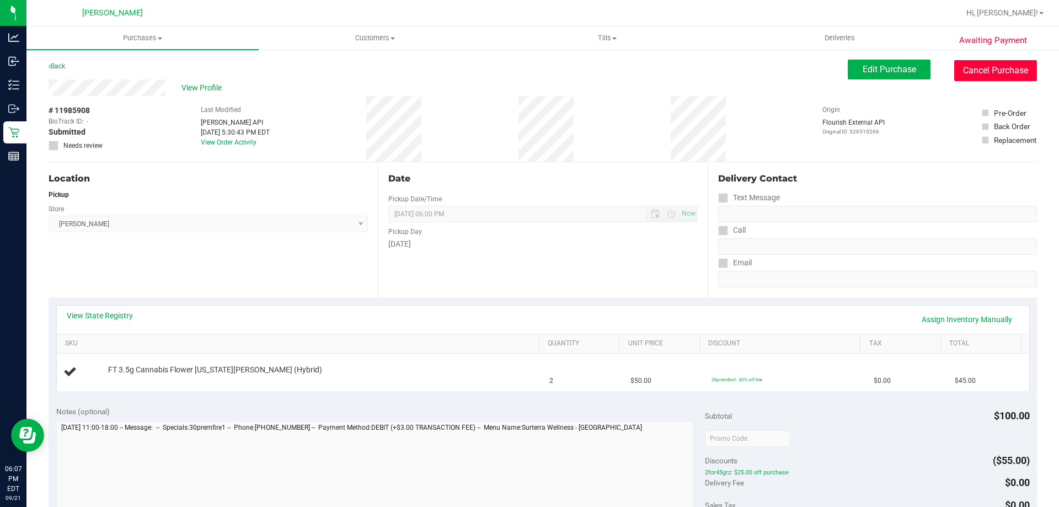
click at [967, 69] on button "Cancel Purchase" at bounding box center [995, 70] width 83 height 21
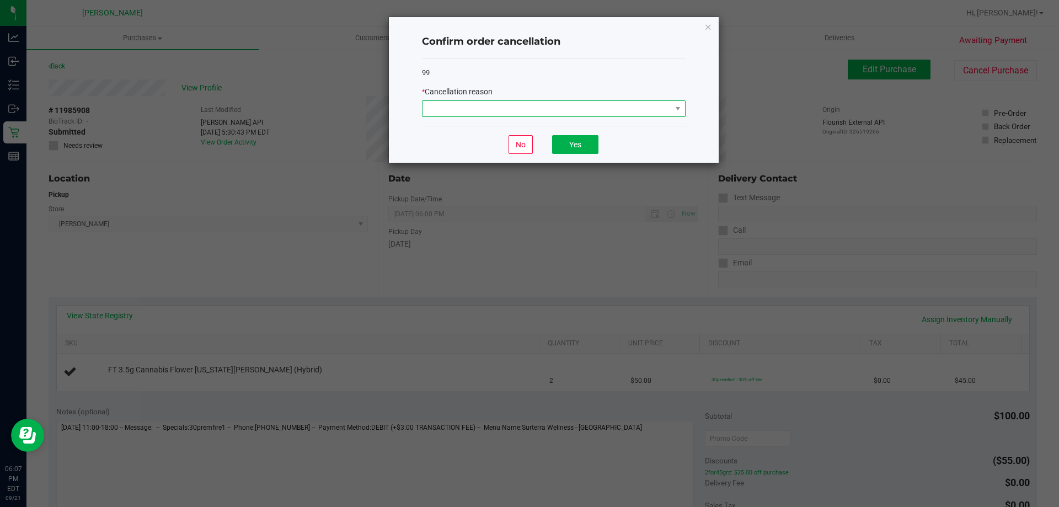
click at [632, 108] on span at bounding box center [546, 108] width 249 height 15
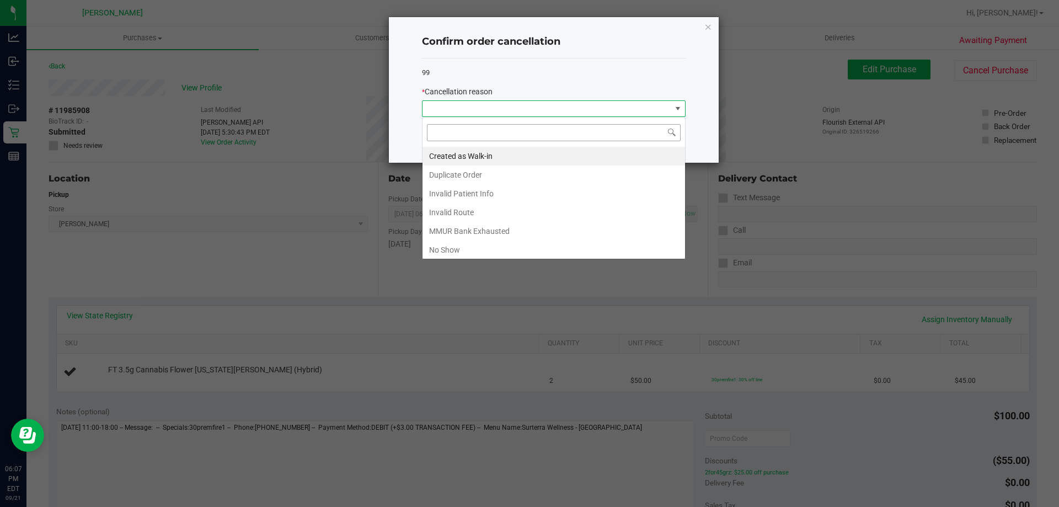
scroll to position [17, 264]
click at [523, 244] on li "No Show" at bounding box center [553, 249] width 262 height 19
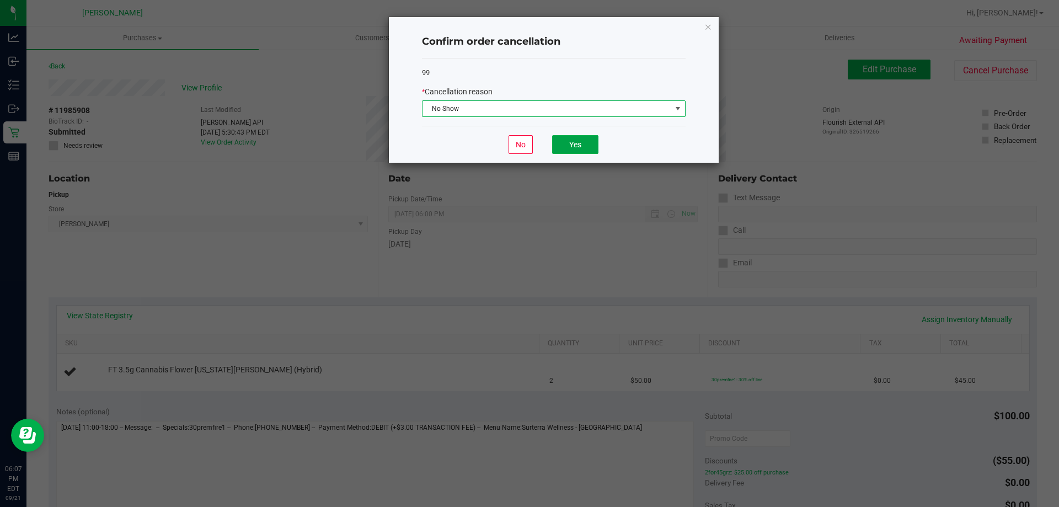
click at [583, 141] on button "Yes" at bounding box center [575, 144] width 46 height 19
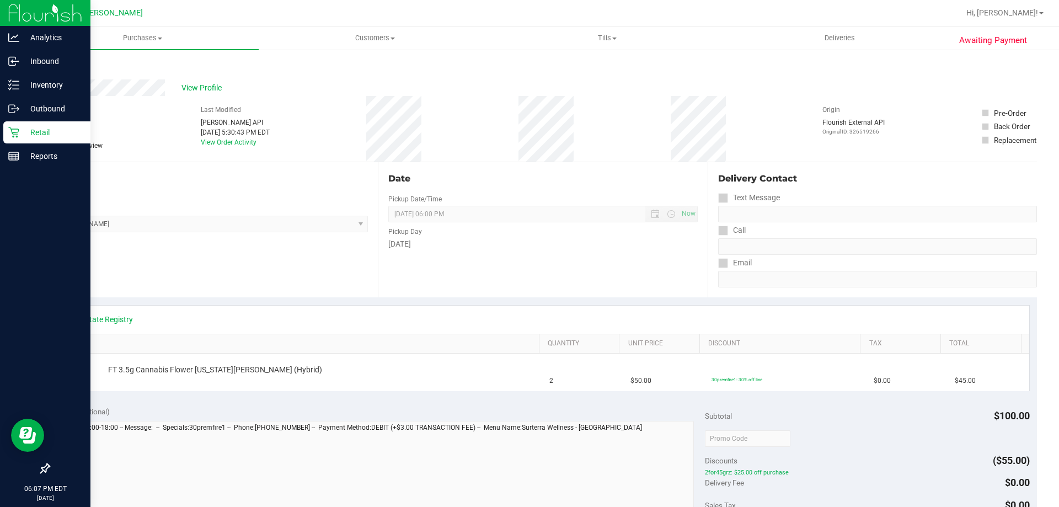
click at [53, 137] on p "Retail" at bounding box center [52, 132] width 66 height 13
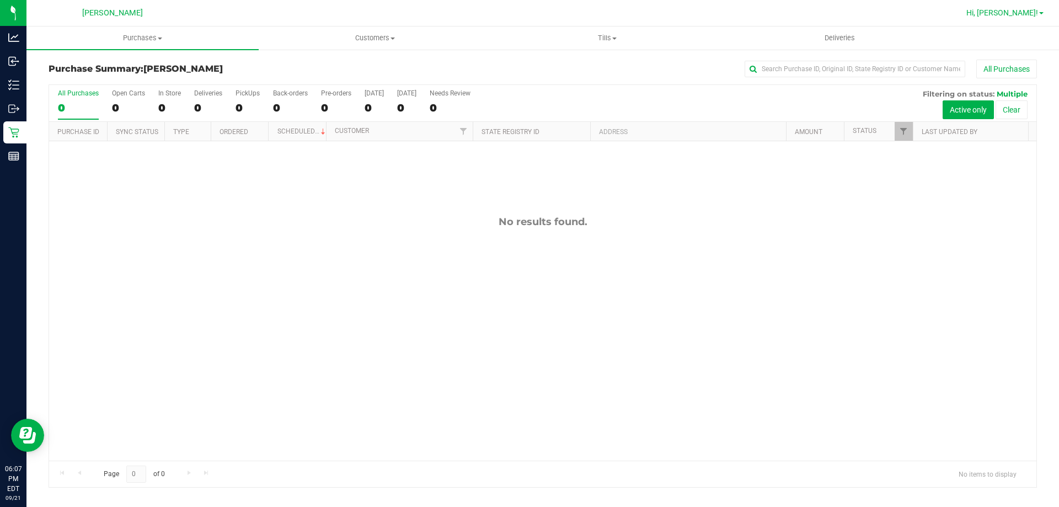
click at [1026, 10] on span "Hi, [PERSON_NAME]!" at bounding box center [1002, 12] width 72 height 9
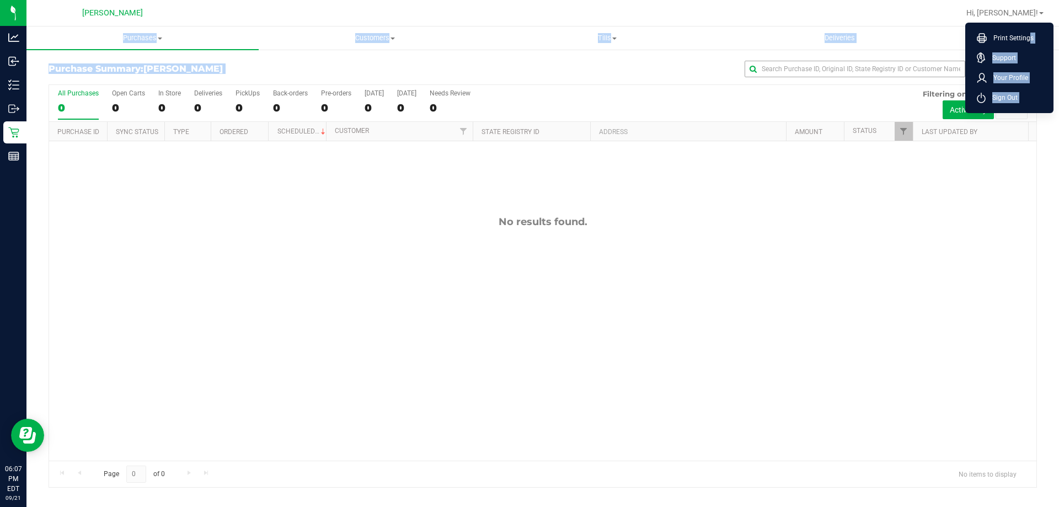
drag, startPoint x: 1027, startPoint y: 36, endPoint x: 904, endPoint y: 67, distance: 127.2
click at [904, 67] on div "[PERSON_NAME] Hi, [PERSON_NAME]! Print Settings Support Your Profile Sign Out P…" at bounding box center [542, 253] width 1032 height 507
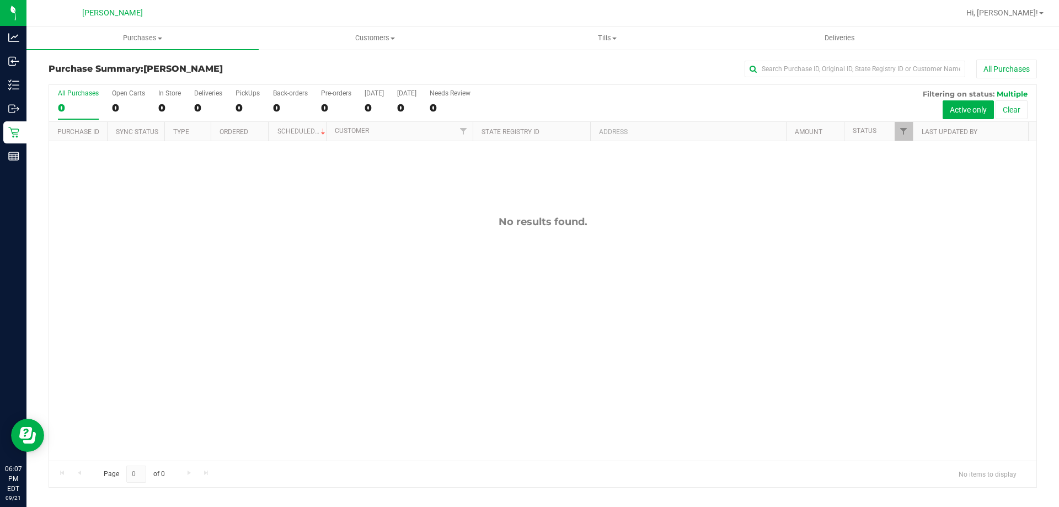
click at [1033, 3] on div "Hi, [PERSON_NAME]! Print Settings Support Your Profile Sign Out" at bounding box center [1006, 13] width 94 height 22
click at [1031, 14] on span "Hi, [PERSON_NAME]!" at bounding box center [1002, 12] width 72 height 9
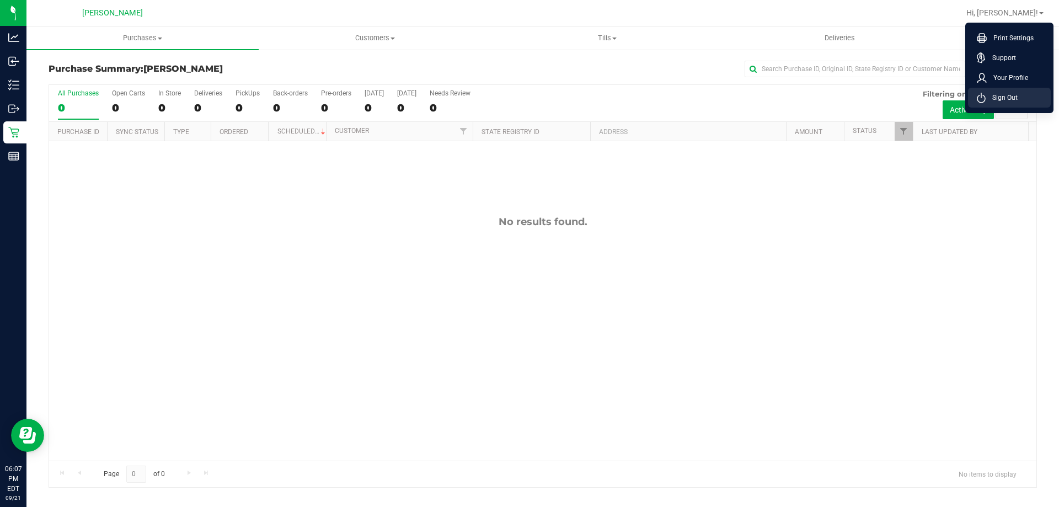
click at [1012, 92] on span "Sign Out" at bounding box center [1001, 97] width 32 height 11
